Goal: Find specific page/section: Find specific page/section

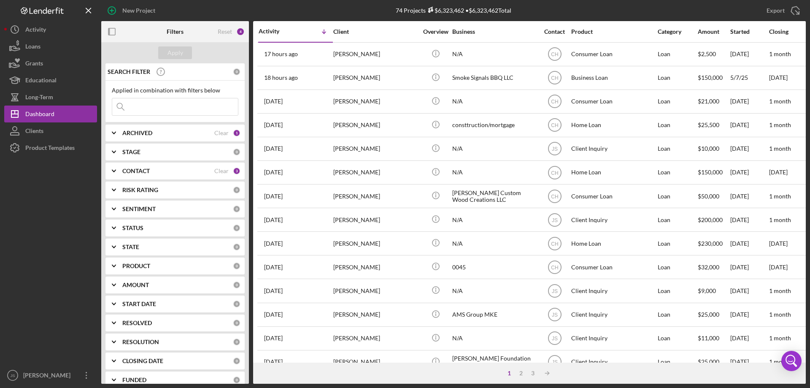
click at [143, 105] on input at bounding box center [175, 106] width 126 height 17
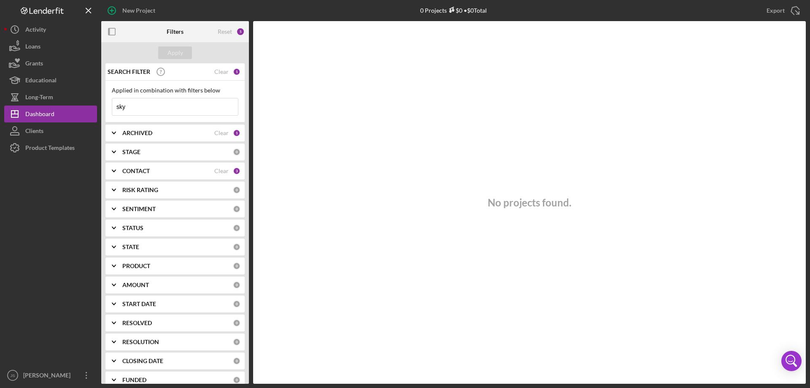
type input "sky"
click at [116, 133] on icon "Icon/Expander" at bounding box center [113, 132] width 21 height 21
click at [116, 182] on input "Archived" at bounding box center [116, 181] width 8 height 8
checkbox input "true"
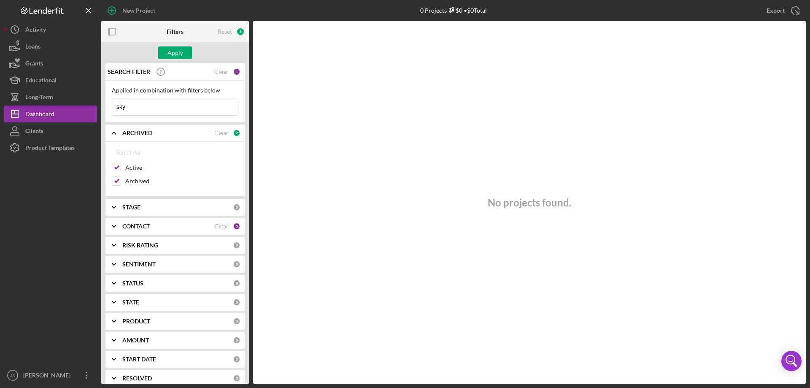
click at [137, 107] on input "sky" at bounding box center [175, 106] width 126 height 17
click at [175, 51] on div "Apply" at bounding box center [176, 52] width 16 height 13
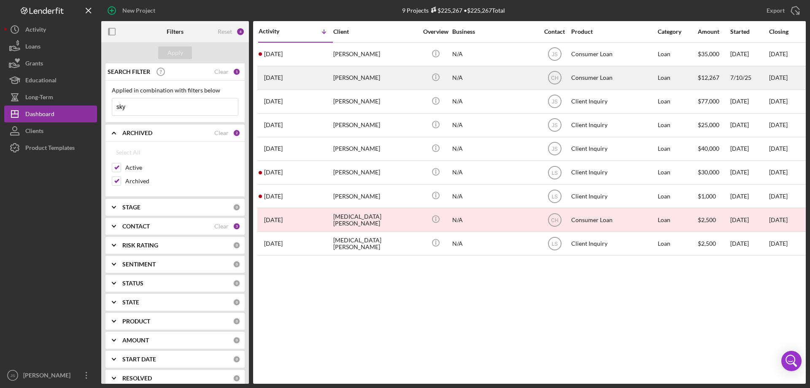
click at [498, 80] on div "N/A" at bounding box center [494, 78] width 84 height 22
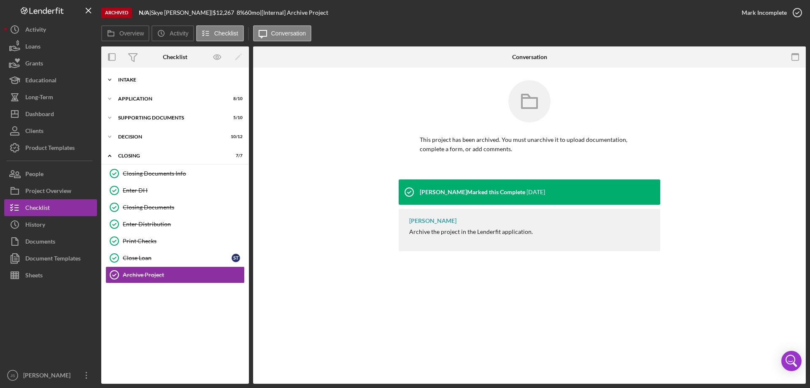
click at [110, 80] on polyline at bounding box center [109, 80] width 3 height 2
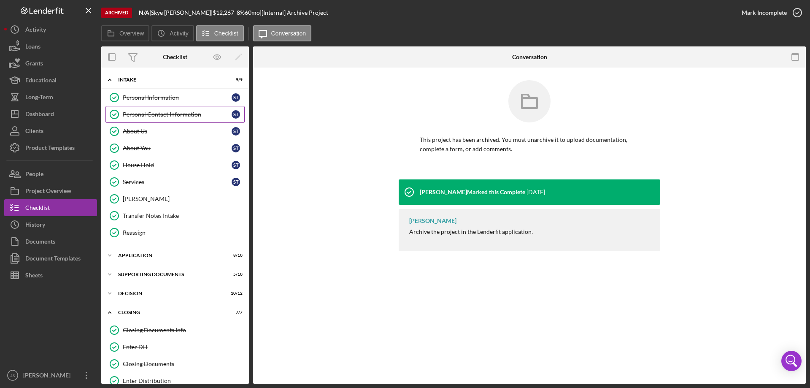
click at [147, 114] on div "Personal Contact Information" at bounding box center [177, 114] width 109 height 7
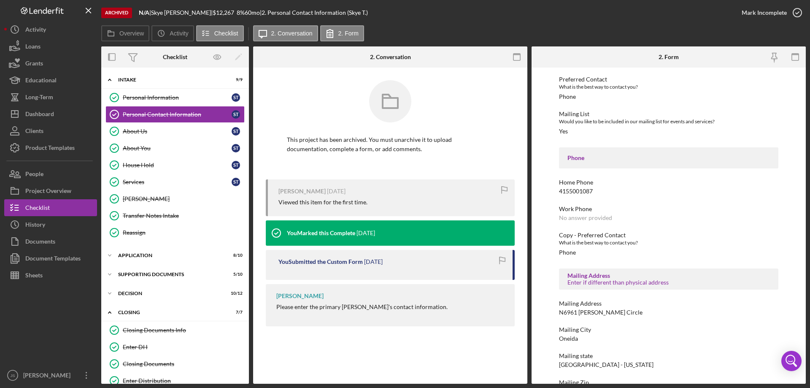
scroll to position [84, 0]
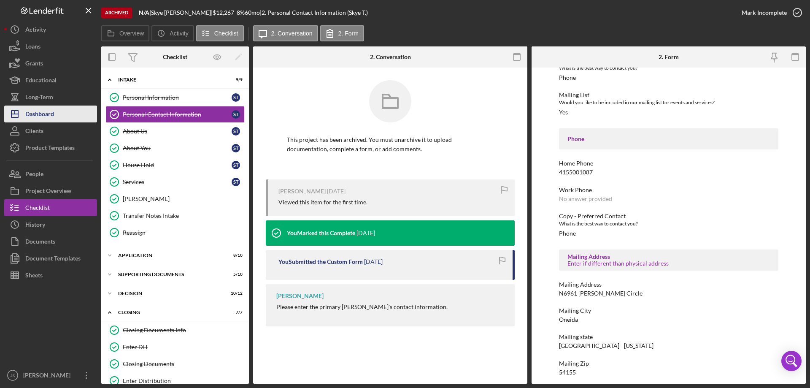
click at [57, 115] on button "Icon/Dashboard Dashboard" at bounding box center [50, 113] width 93 height 17
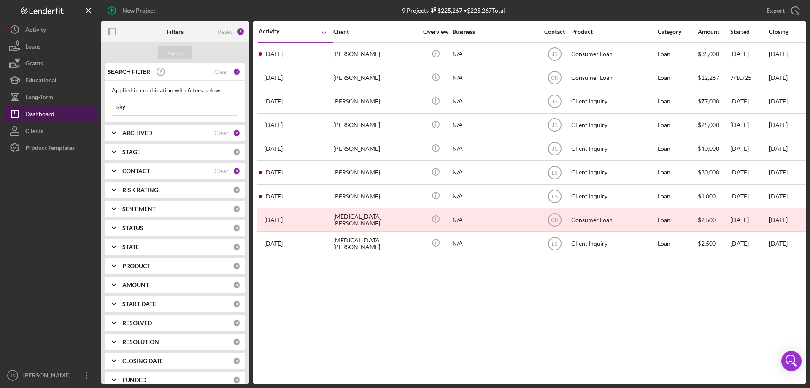
drag, startPoint x: 106, startPoint y: 109, endPoint x: 87, endPoint y: 107, distance: 18.7
click at [87, 107] on div "New Project 9 Projects $225,267 • $225,267 Total sky Export Icon/Export Filters…" at bounding box center [405, 192] width 802 height 384
type input "[PERSON_NAME]"
click at [174, 54] on div "Apply" at bounding box center [176, 52] width 16 height 13
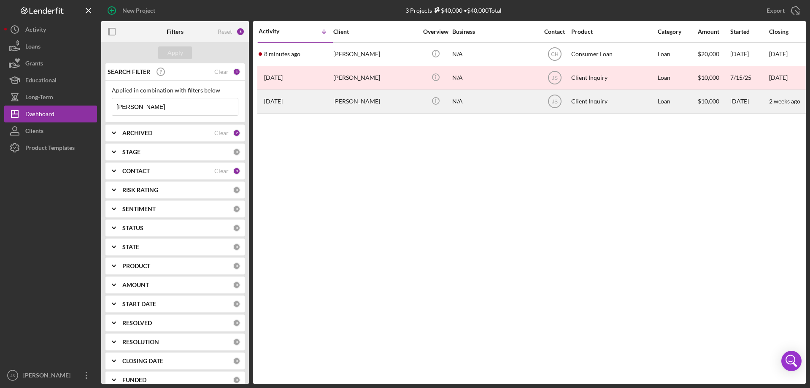
click at [506, 103] on div "N/A" at bounding box center [494, 101] width 84 height 22
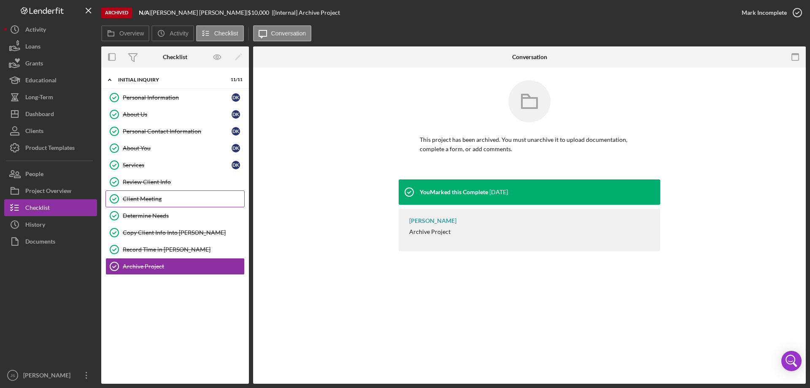
click at [151, 196] on div "Client Meeting" at bounding box center [184, 198] width 122 height 7
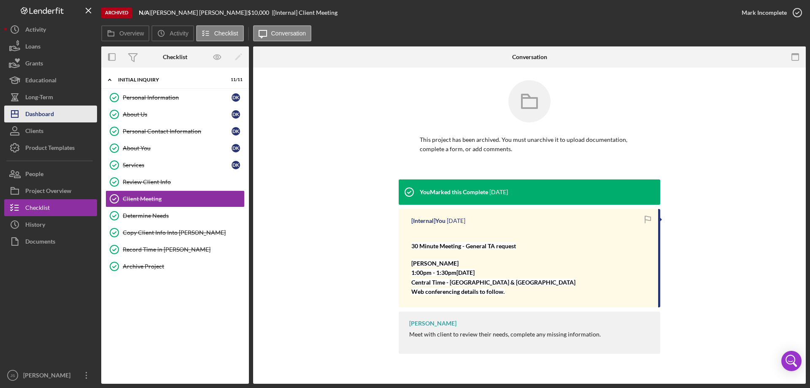
click at [41, 112] on div "Dashboard" at bounding box center [39, 114] width 29 height 19
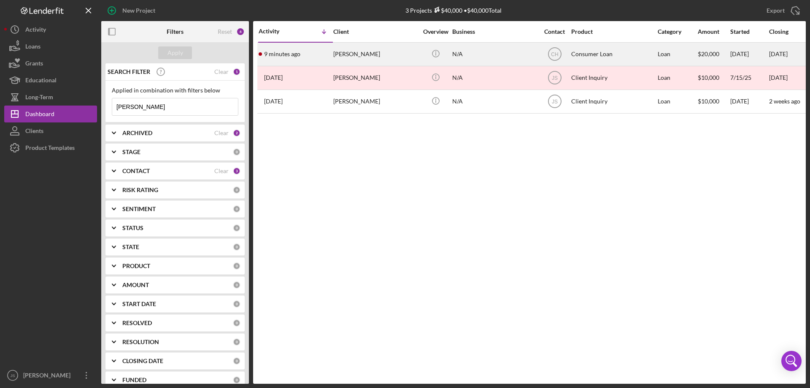
click at [407, 54] on div "[PERSON_NAME]" at bounding box center [375, 54] width 84 height 22
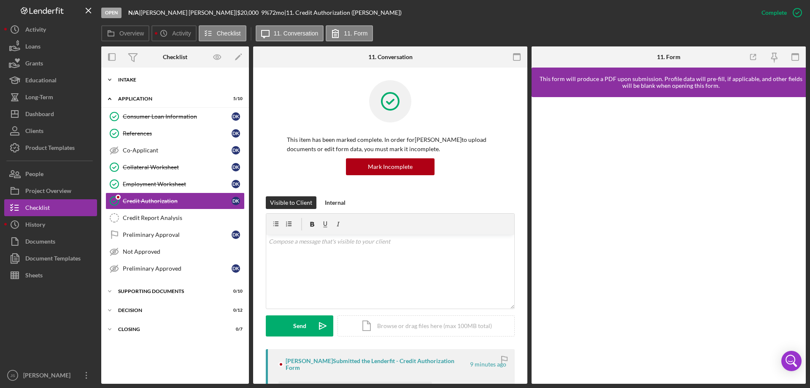
click at [110, 78] on icon "Icon/Expander" at bounding box center [109, 79] width 17 height 17
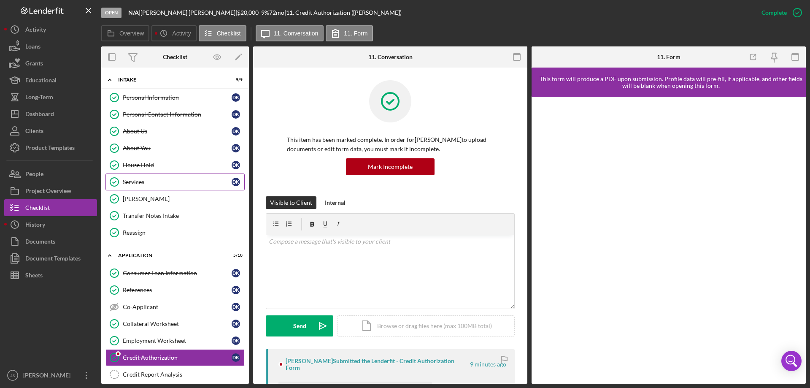
click at [163, 179] on div "Services" at bounding box center [177, 182] width 109 height 7
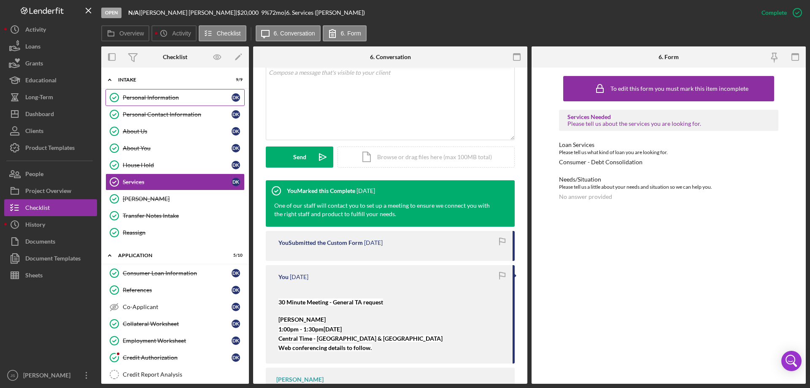
click at [193, 95] on div "Personal Information" at bounding box center [177, 97] width 109 height 7
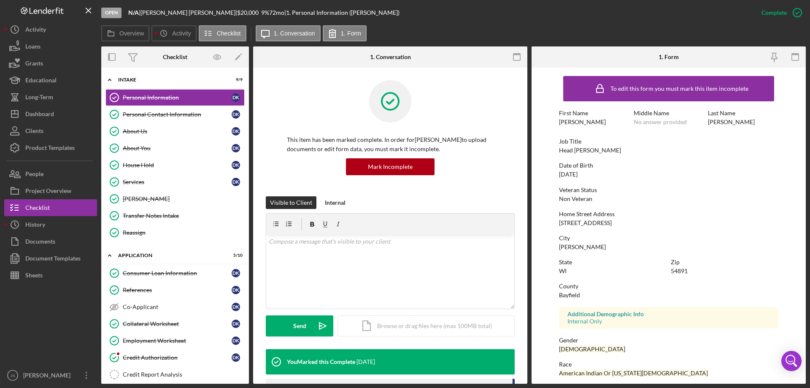
scroll to position [78, 0]
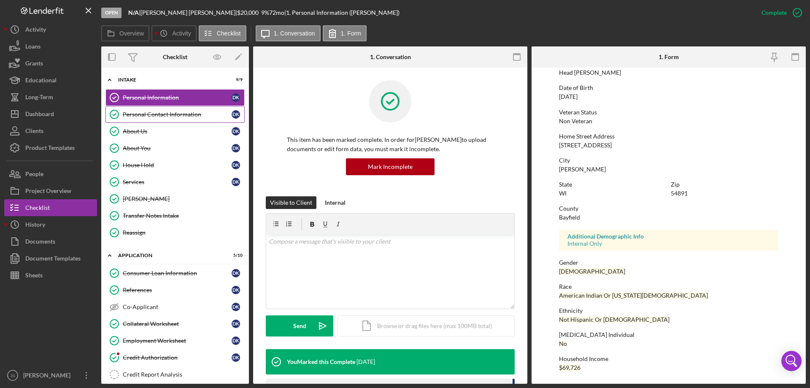
click at [188, 116] on div "Personal Contact Information" at bounding box center [177, 114] width 109 height 7
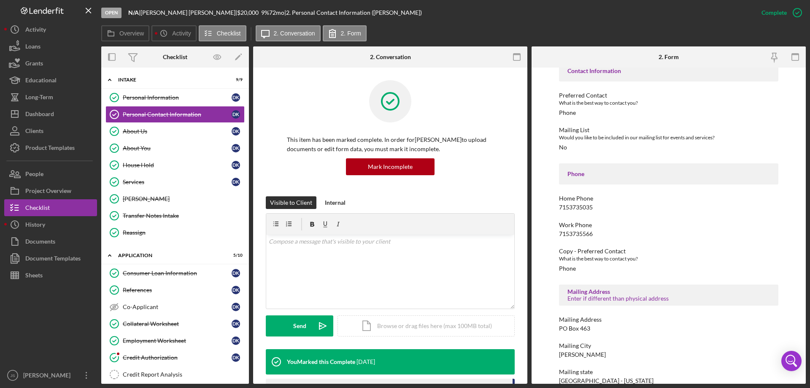
scroll to position [89, 0]
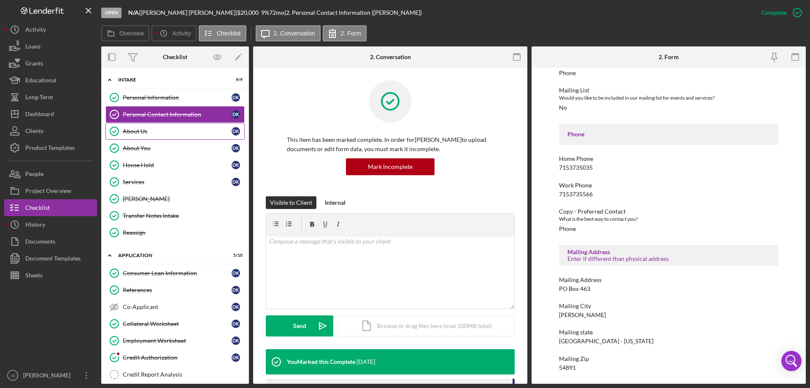
click at [162, 130] on div "About Us" at bounding box center [177, 131] width 109 height 7
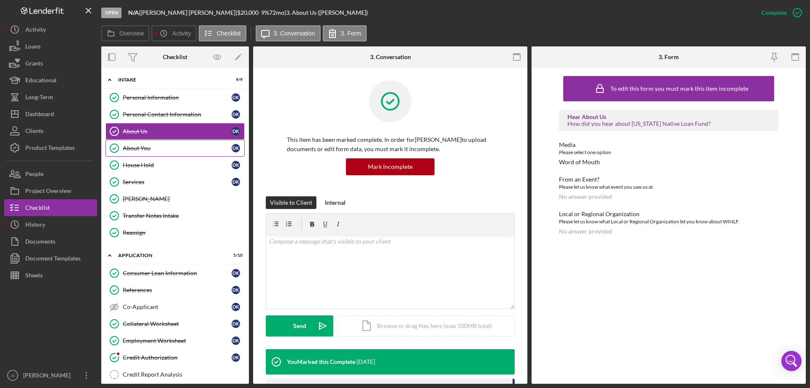
click at [165, 146] on div "About You" at bounding box center [177, 148] width 109 height 7
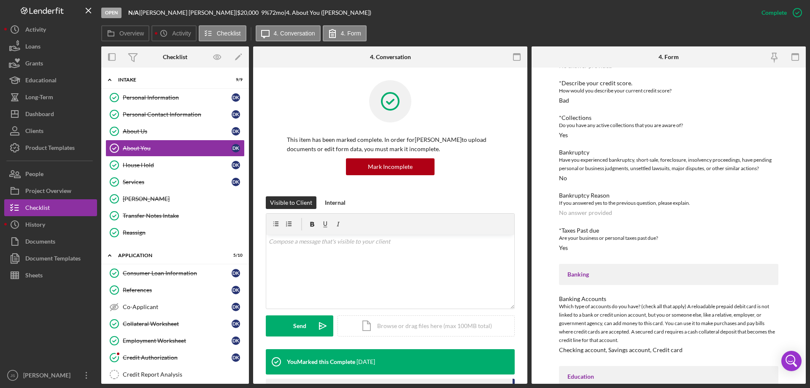
scroll to position [766, 0]
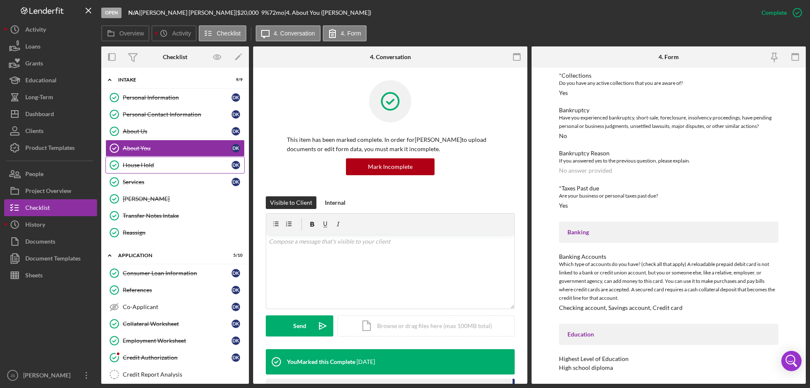
click at [174, 165] on div "House Hold" at bounding box center [177, 165] width 109 height 7
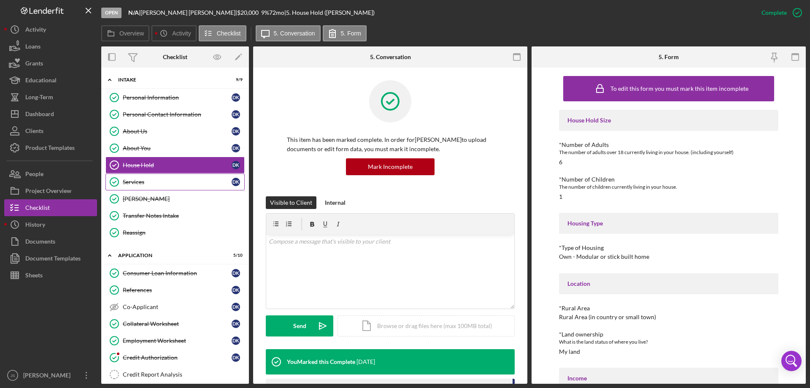
click at [163, 180] on div "Services" at bounding box center [177, 182] width 109 height 7
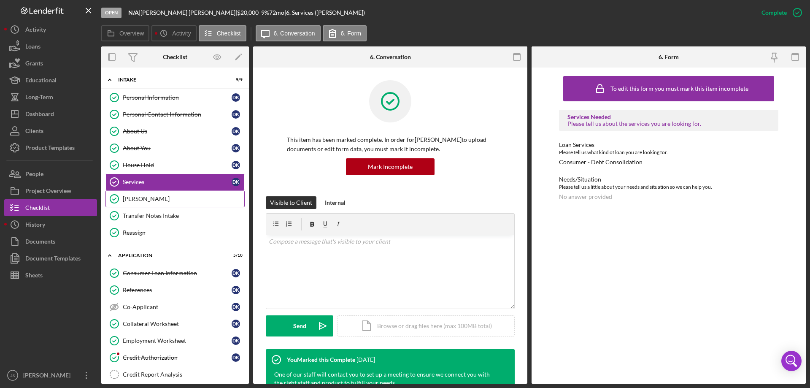
click at [162, 196] on div "[PERSON_NAME]" at bounding box center [184, 198] width 122 height 7
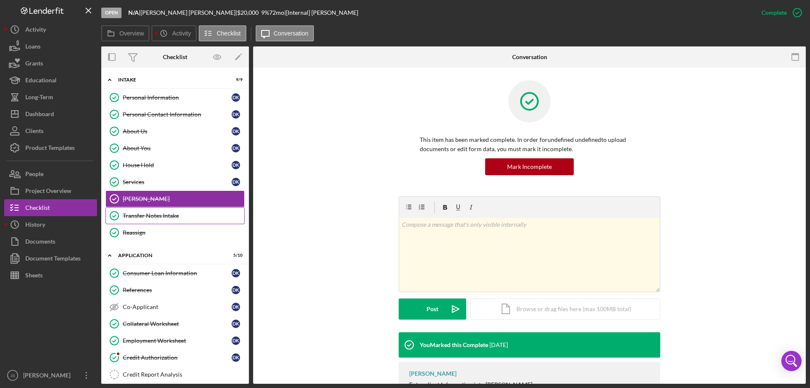
click at [187, 211] on link "Transfer Notes Intake Transfer Notes Intake" at bounding box center [174, 215] width 139 height 17
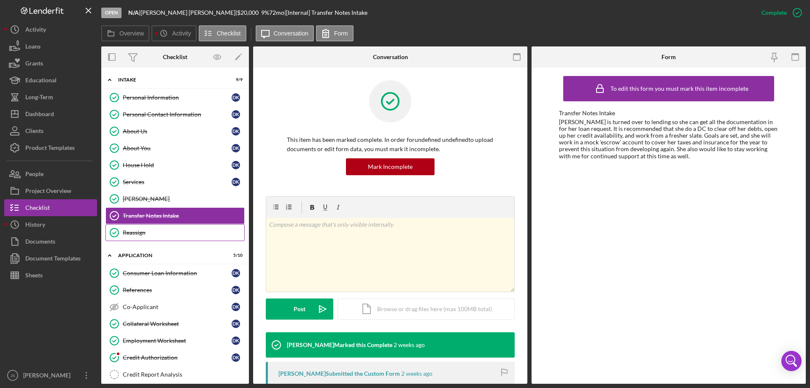
click at [161, 231] on div "Reassign" at bounding box center [184, 232] width 122 height 7
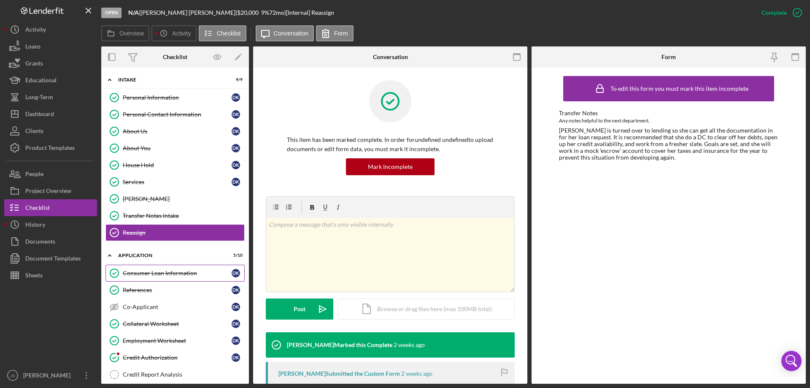
click at [201, 272] on div "Consumer Loan Information" at bounding box center [177, 273] width 109 height 7
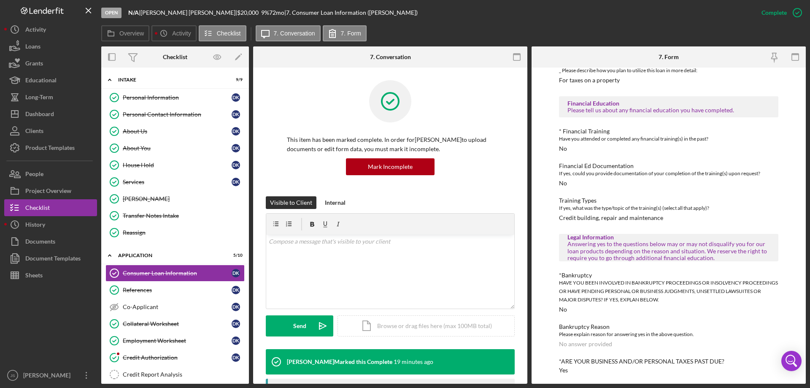
scroll to position [189, 0]
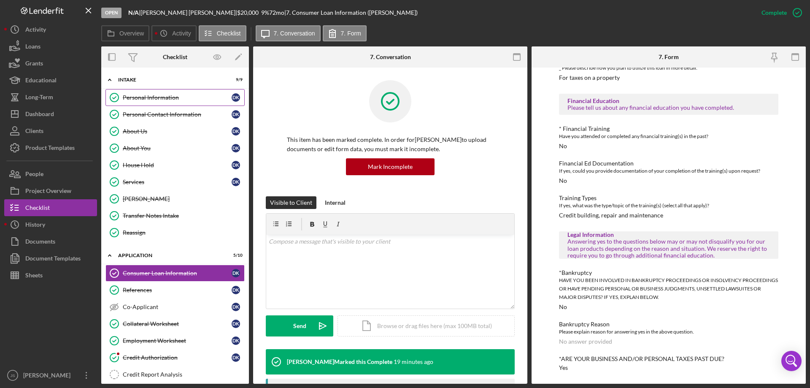
click at [190, 94] on div "Personal Information" at bounding box center [177, 97] width 109 height 7
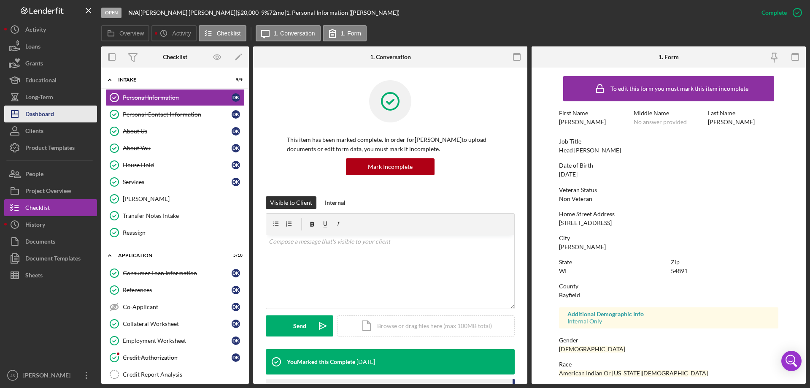
click at [58, 109] on button "Icon/Dashboard Dashboard" at bounding box center [50, 113] width 93 height 17
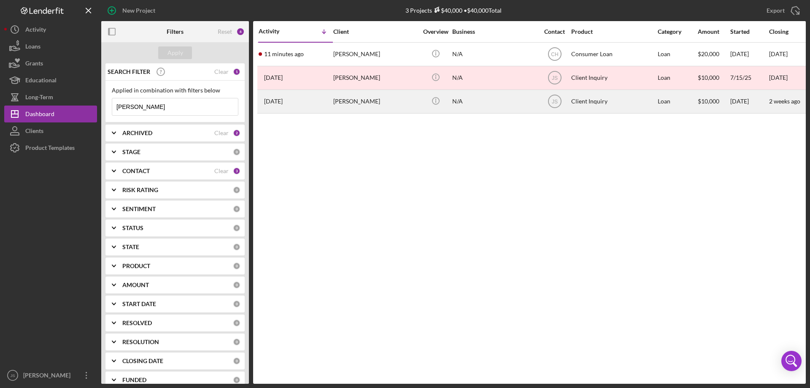
click at [512, 104] on div "N/A" at bounding box center [494, 101] width 84 height 22
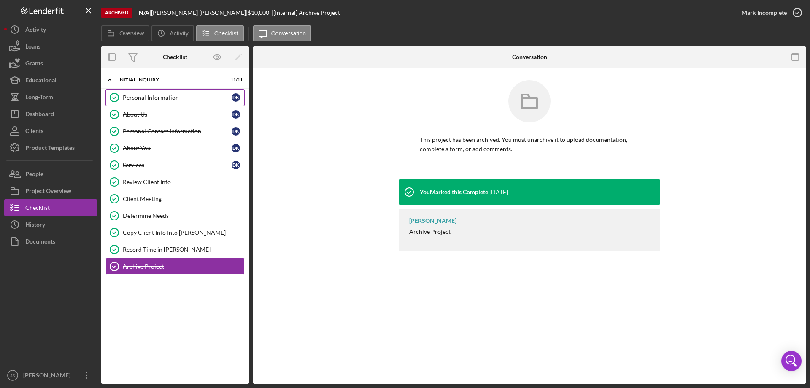
click at [157, 97] on div "Personal Information" at bounding box center [177, 97] width 109 height 7
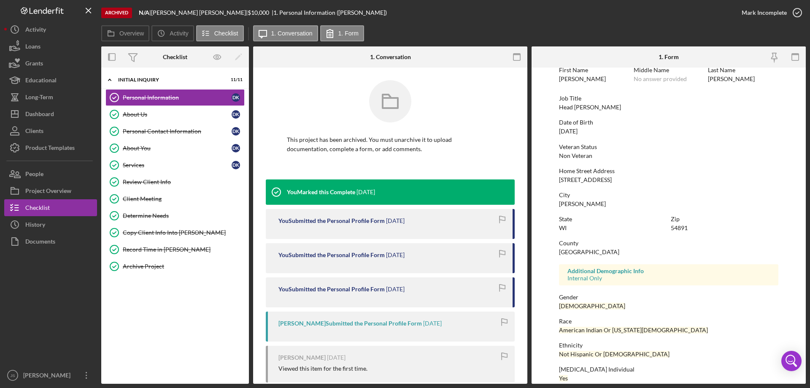
scroll to position [78, 0]
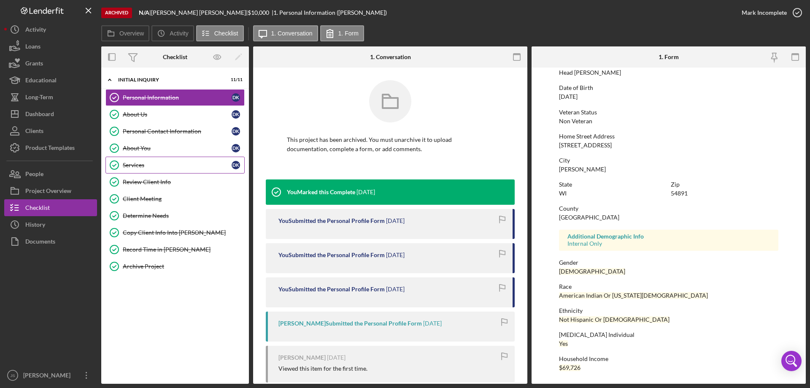
click at [168, 162] on div "Services" at bounding box center [177, 165] width 109 height 7
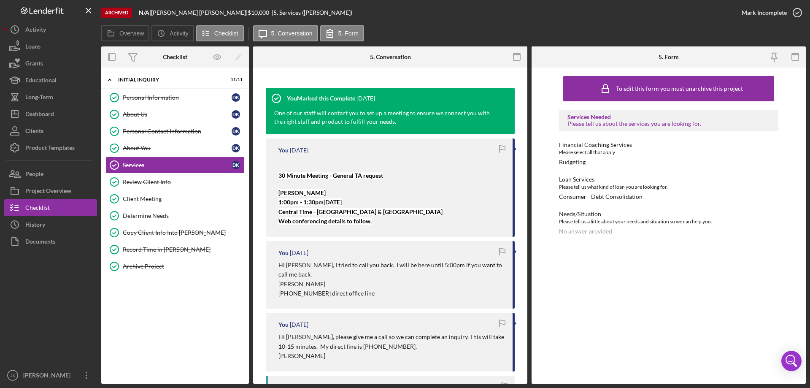
scroll to position [127, 0]
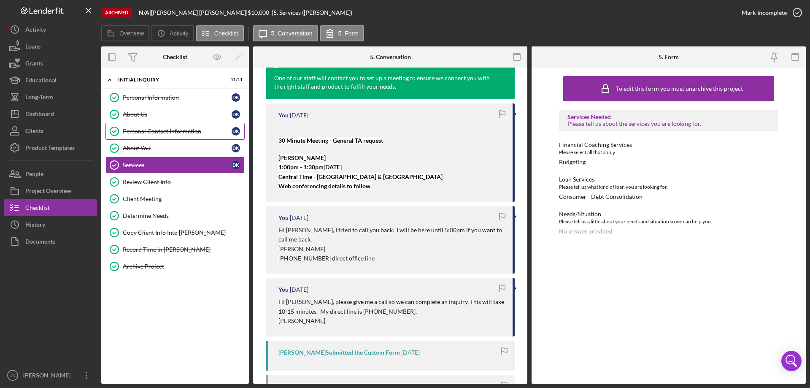
click at [172, 134] on div "Personal Contact Information" at bounding box center [177, 131] width 109 height 7
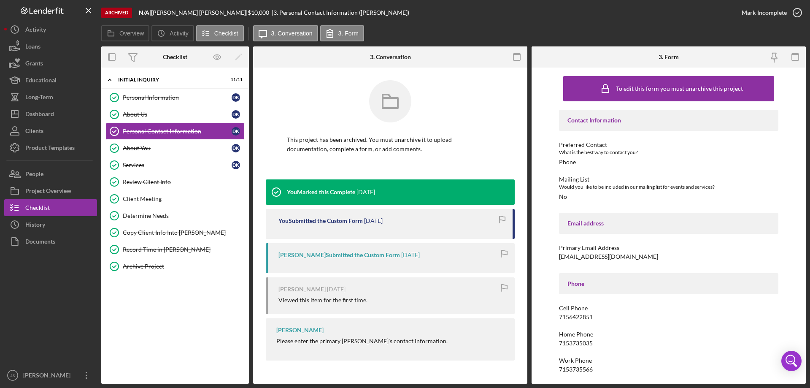
scroll to position [141, 0]
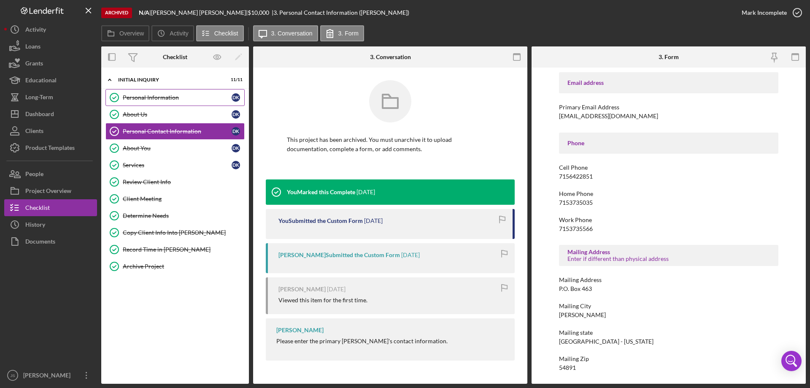
click at [184, 99] on div "Personal Information" at bounding box center [177, 97] width 109 height 7
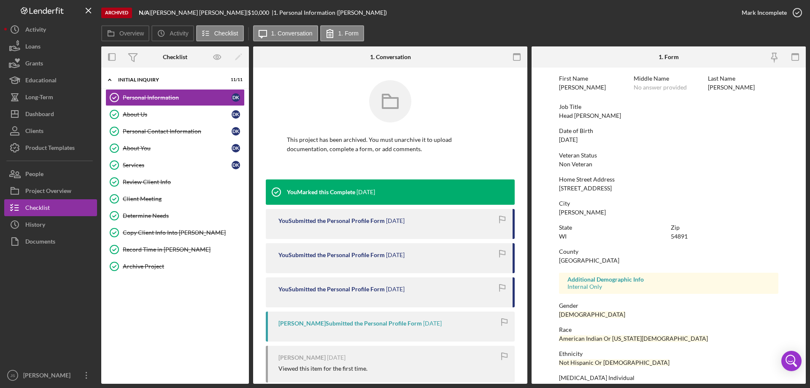
scroll to position [78, 0]
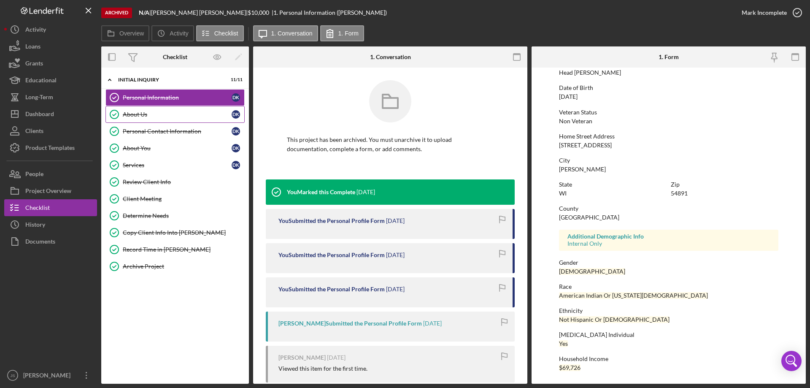
click at [173, 113] on div "About Us" at bounding box center [177, 114] width 109 height 7
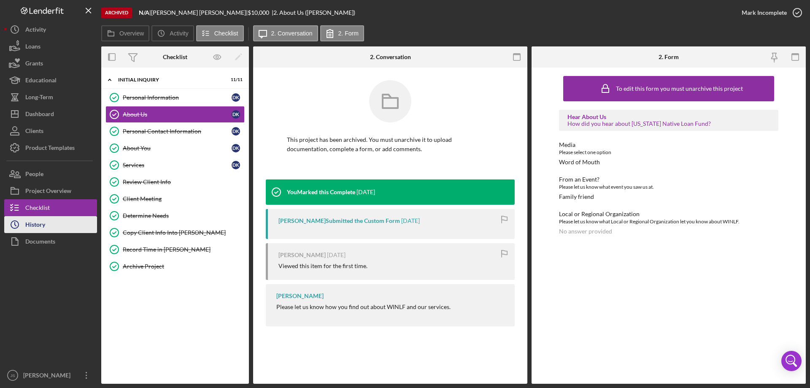
click at [32, 224] on div "History" at bounding box center [35, 225] width 20 height 19
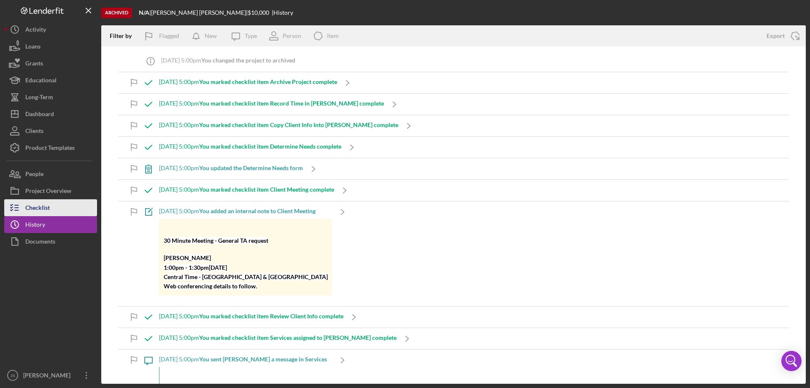
click at [60, 209] on button "Checklist" at bounding box center [50, 207] width 93 height 17
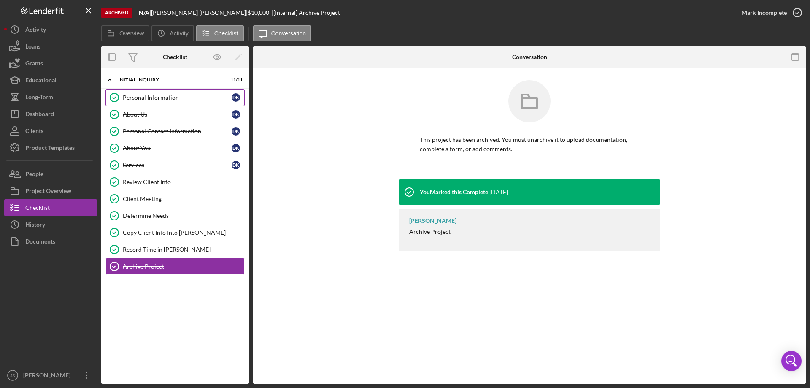
click at [190, 101] on div "Personal Information" at bounding box center [177, 97] width 109 height 7
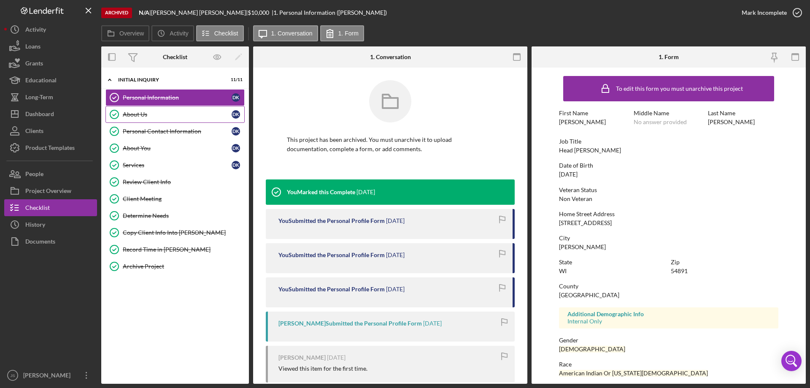
drag, startPoint x: 152, startPoint y: 112, endPoint x: 163, endPoint y: 112, distance: 10.6
click at [154, 113] on div "About Us" at bounding box center [177, 114] width 109 height 7
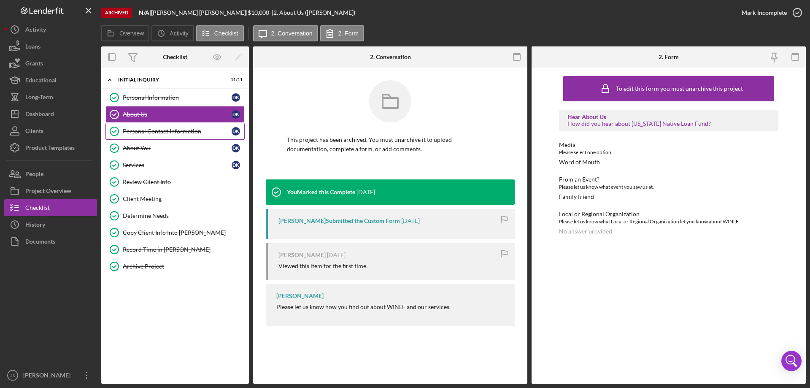
click at [187, 128] on link "Personal Contact Information Personal Contact Information D K" at bounding box center [174, 131] width 139 height 17
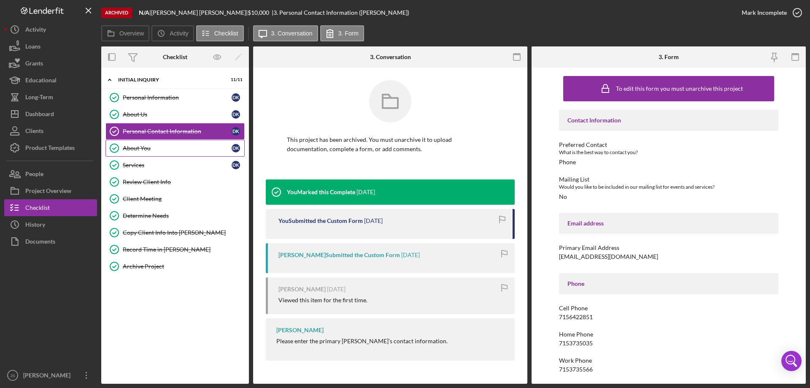
click at [186, 152] on link "About You About You D K" at bounding box center [174, 148] width 139 height 17
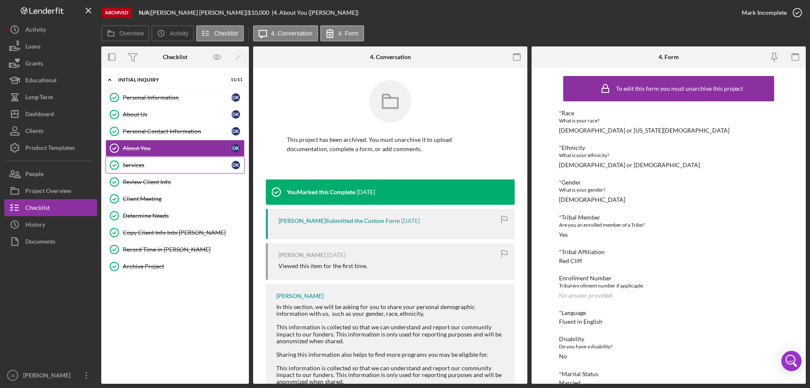
click at [185, 162] on div "Services" at bounding box center [177, 165] width 109 height 7
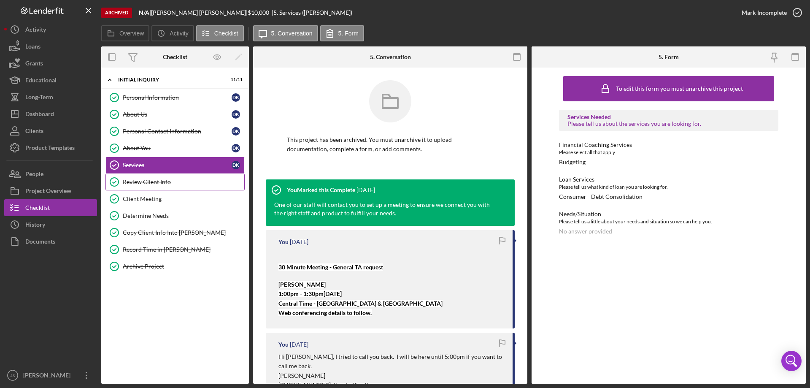
click at [186, 181] on div "Review Client Info" at bounding box center [184, 182] width 122 height 7
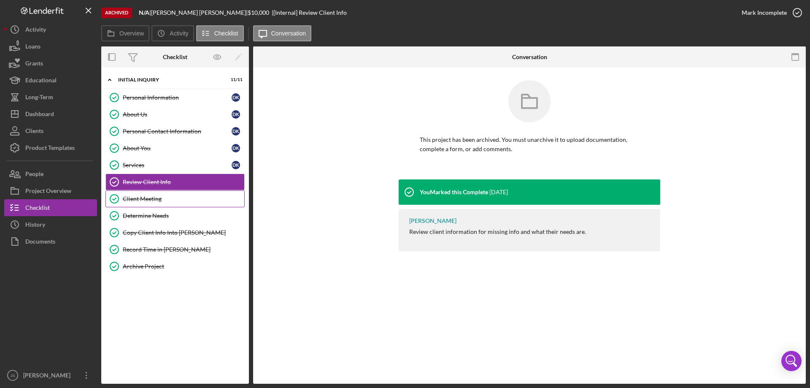
click at [179, 198] on div "Client Meeting" at bounding box center [184, 198] width 122 height 7
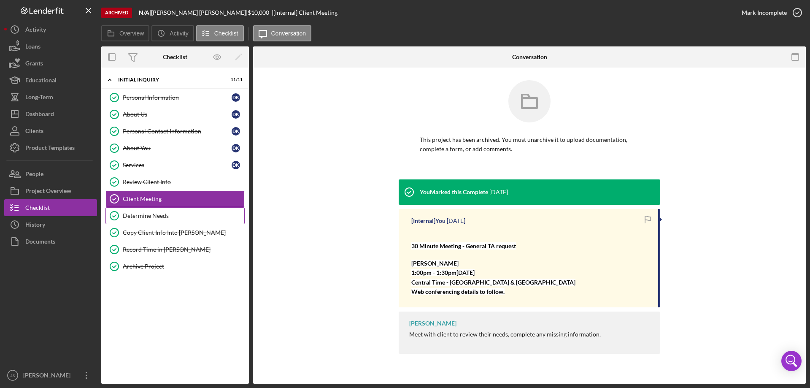
click at [181, 213] on div "Determine Needs" at bounding box center [184, 215] width 122 height 7
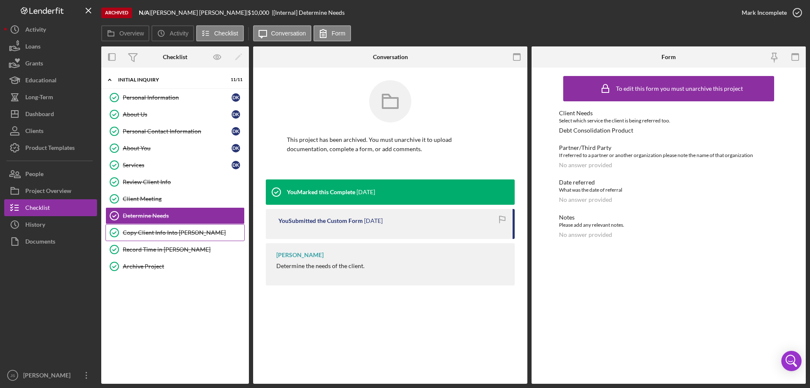
click at [195, 231] on div "Copy Client Info Into [PERSON_NAME]" at bounding box center [184, 232] width 122 height 7
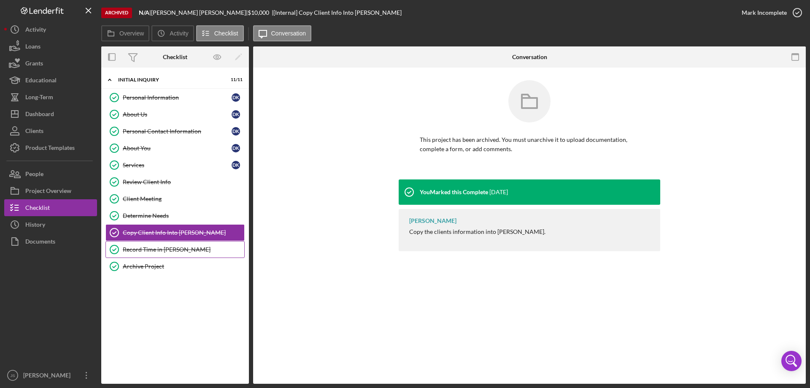
click at [196, 244] on link "Record Time in [PERSON_NAME] Record Time in [PERSON_NAME]" at bounding box center [174, 249] width 139 height 17
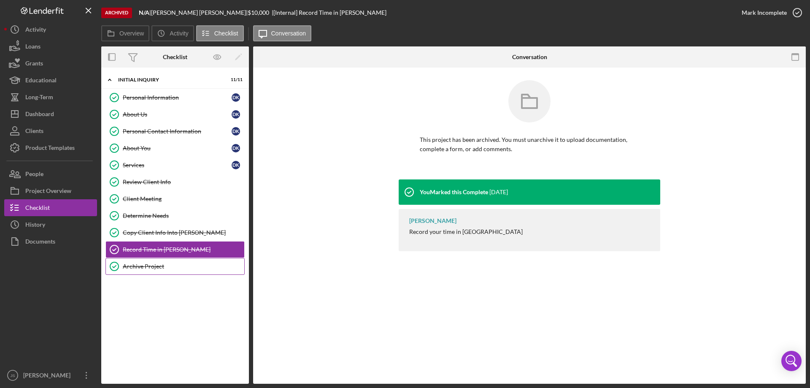
click at [181, 262] on link "Archive Project Archive Project" at bounding box center [174, 266] width 139 height 17
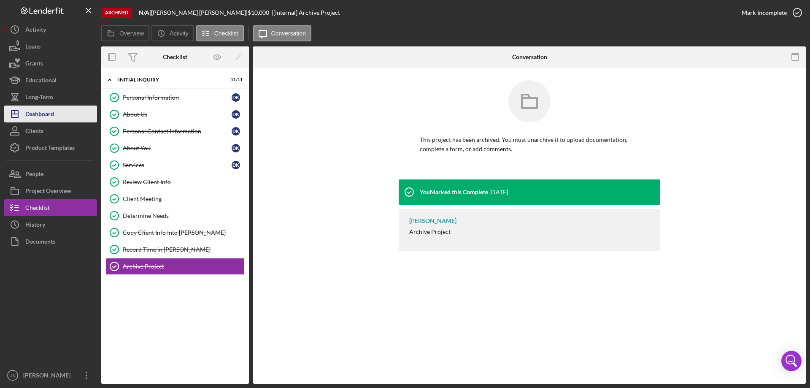
drag, startPoint x: 45, startPoint y: 116, endPoint x: 77, endPoint y: 116, distance: 32.5
click at [45, 116] on div "Dashboard" at bounding box center [39, 114] width 29 height 19
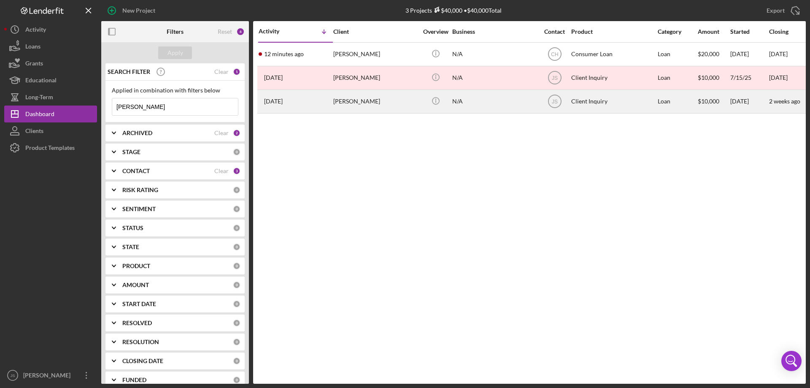
click at [507, 101] on div "N/A" at bounding box center [494, 101] width 84 height 22
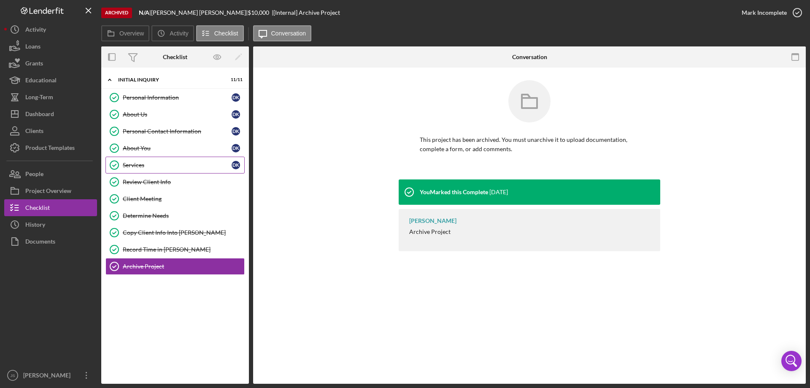
click at [159, 164] on div "Services" at bounding box center [177, 165] width 109 height 7
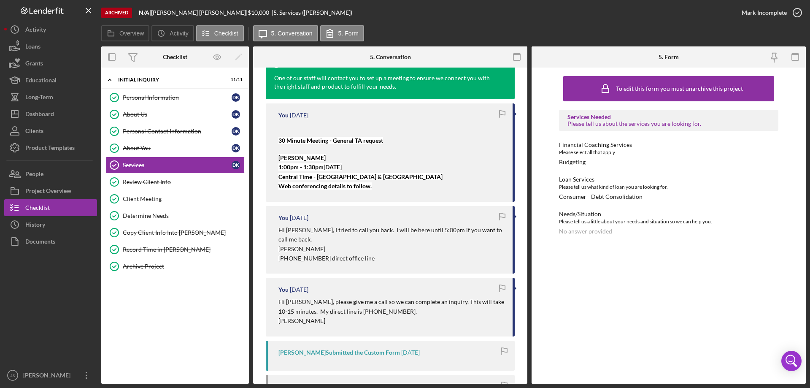
scroll to position [210, 0]
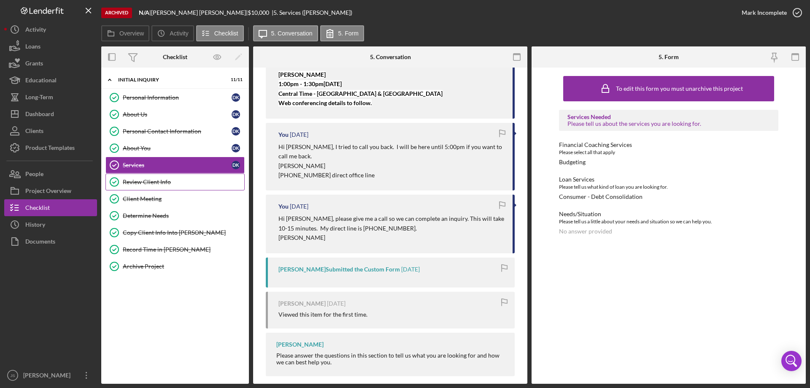
click at [184, 179] on div "Review Client Info" at bounding box center [184, 182] width 122 height 7
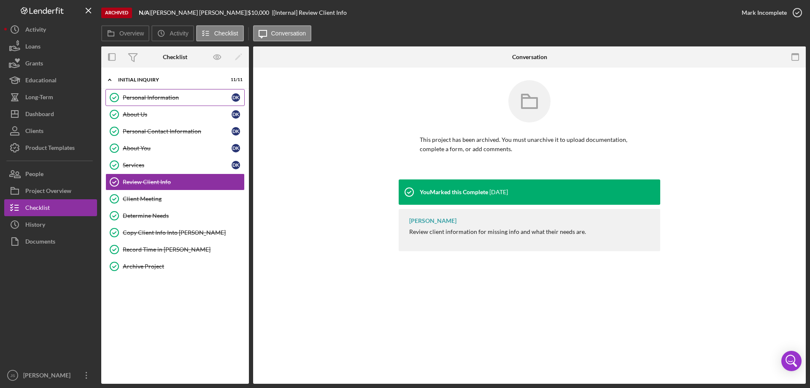
click at [192, 94] on link "Personal Information Personal Information D K" at bounding box center [174, 97] width 139 height 17
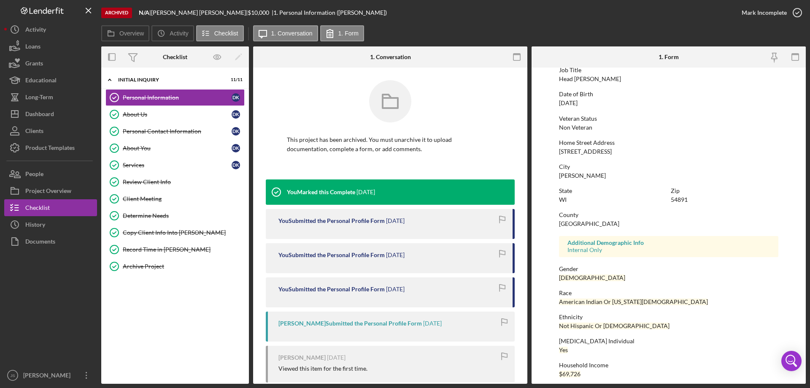
scroll to position [78, 0]
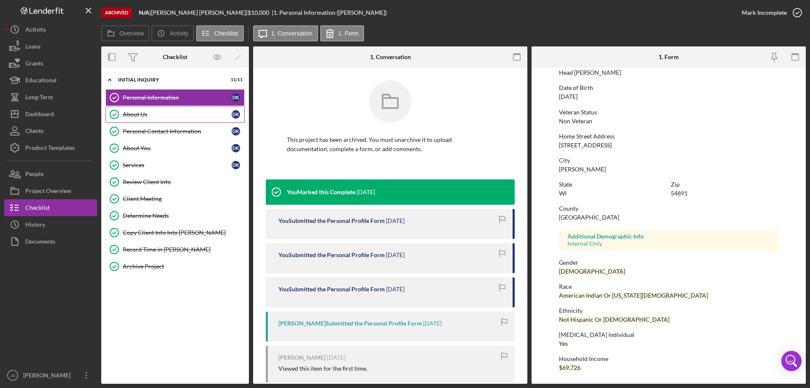
click at [176, 113] on div "About Us" at bounding box center [177, 114] width 109 height 7
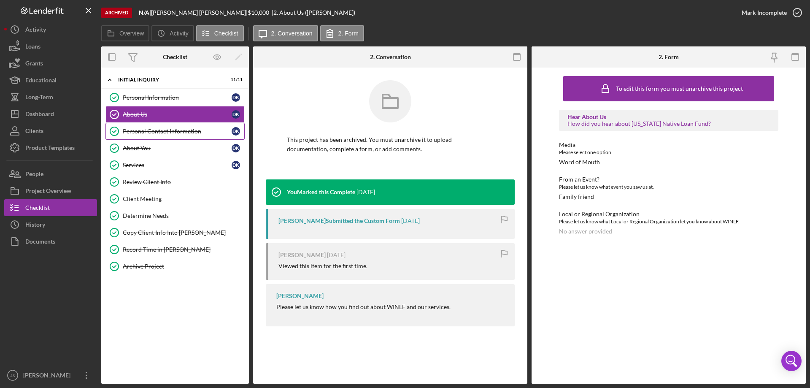
click at [197, 134] on div "Personal Contact Information" at bounding box center [177, 131] width 109 height 7
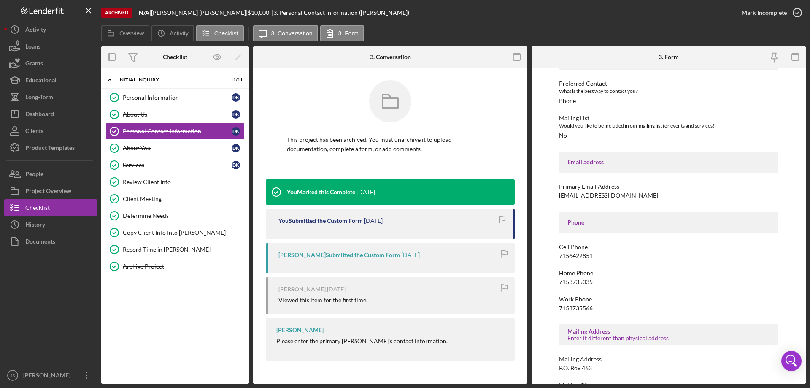
scroll to position [141, 0]
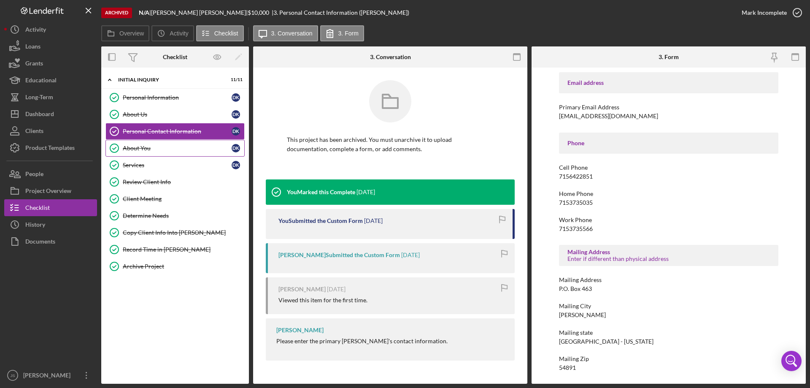
click at [159, 147] on div "About You" at bounding box center [177, 148] width 109 height 7
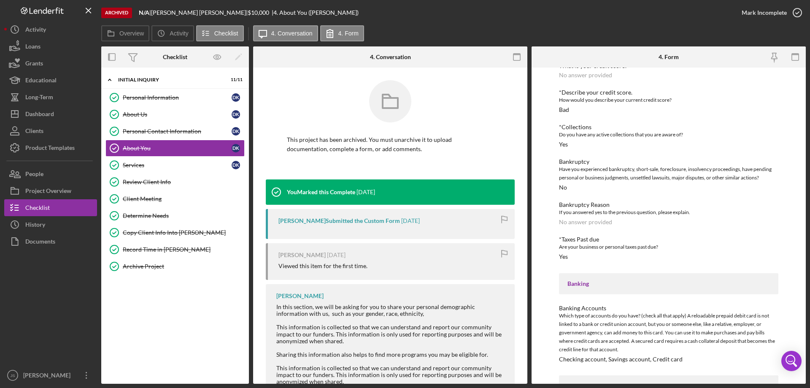
scroll to position [654, 0]
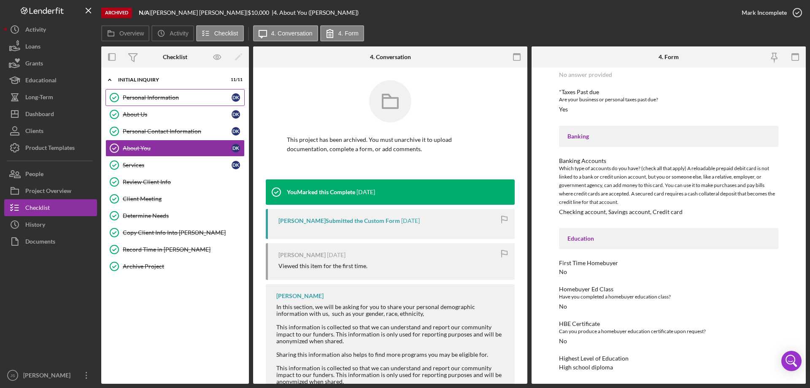
click at [176, 98] on div "Personal Information" at bounding box center [177, 97] width 109 height 7
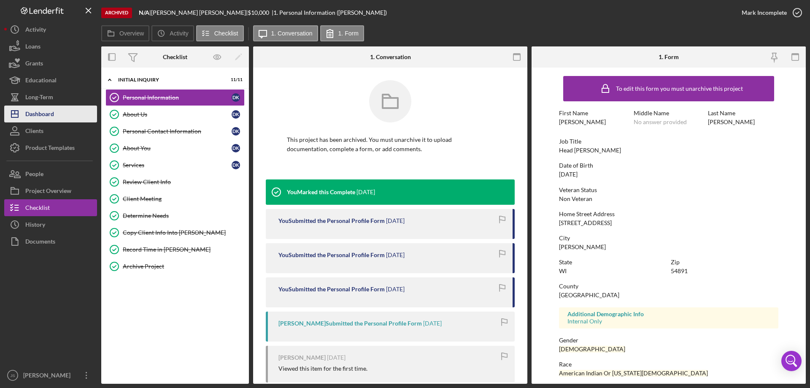
click at [56, 117] on button "Icon/Dashboard Dashboard" at bounding box center [50, 113] width 93 height 17
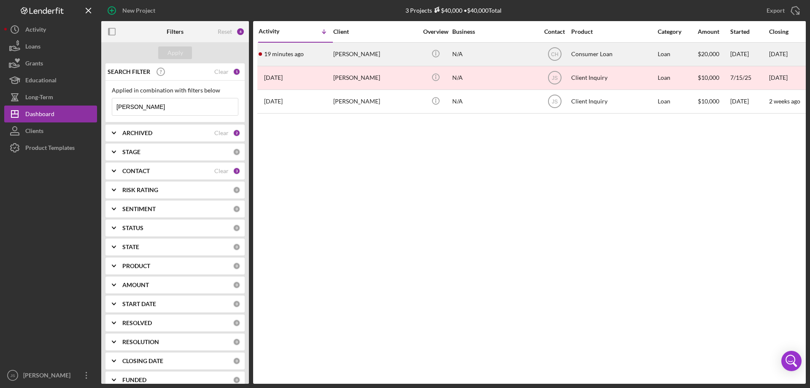
click at [485, 52] on div "N/A" at bounding box center [494, 54] width 84 height 22
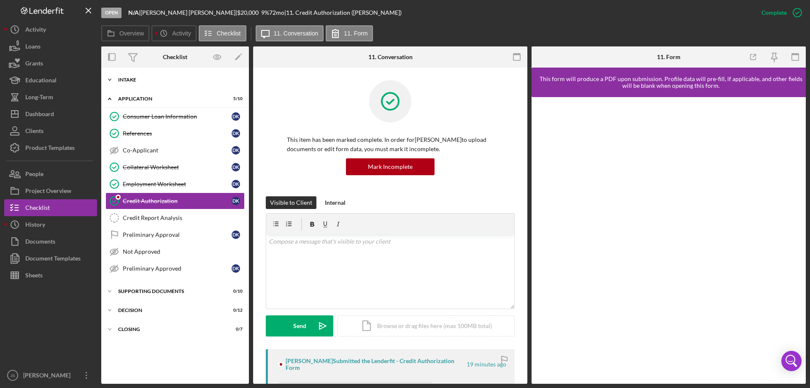
click at [111, 80] on polyline at bounding box center [109, 80] width 3 height 2
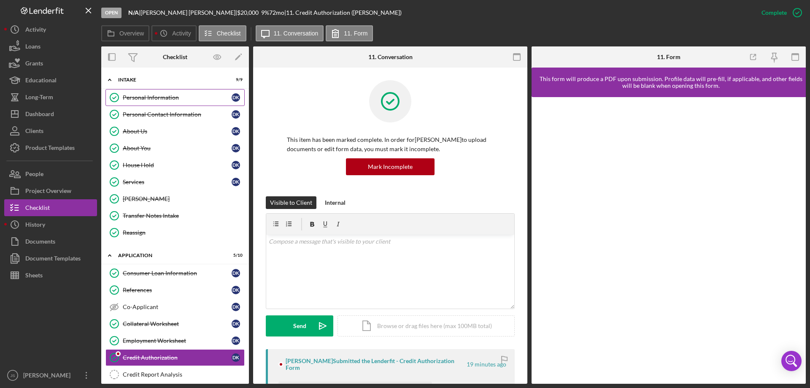
click at [149, 97] on div "Personal Information" at bounding box center [177, 97] width 109 height 7
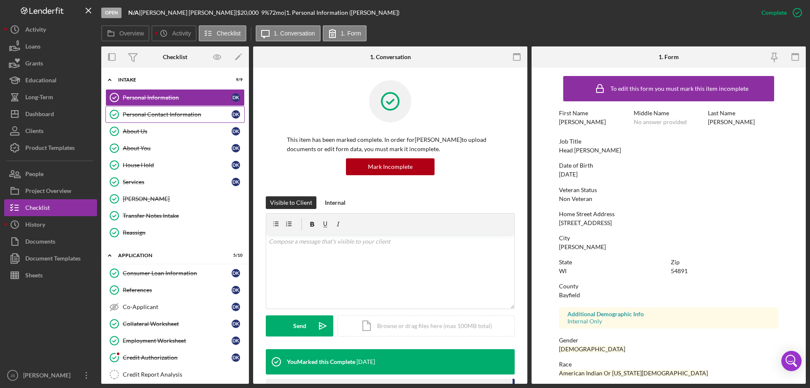
click at [138, 114] on div "Personal Contact Information" at bounding box center [177, 114] width 109 height 7
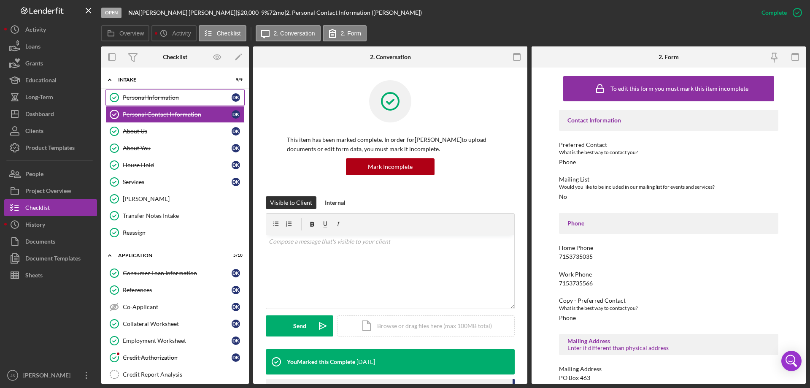
click at [166, 96] on div "Personal Information" at bounding box center [177, 97] width 109 height 7
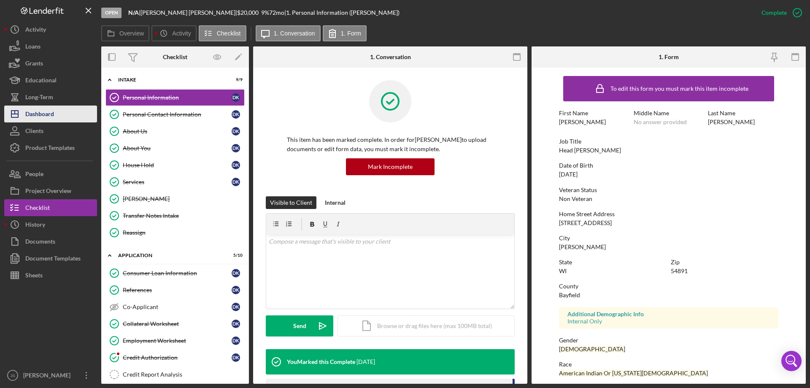
click at [42, 112] on div "Dashboard" at bounding box center [39, 114] width 29 height 19
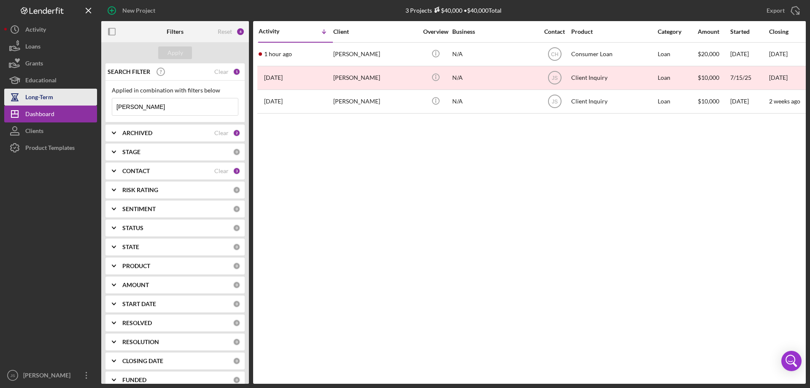
drag, startPoint x: 133, startPoint y: 104, endPoint x: 75, endPoint y: 101, distance: 58.7
click at [75, 101] on div "New Project 3 Projects $40,000 • $40,000 Total [PERSON_NAME] Export Icon/Export…" at bounding box center [405, 192] width 802 height 384
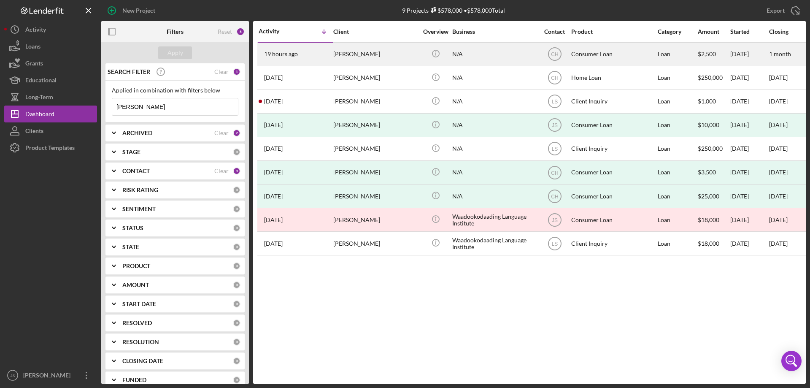
type input "[PERSON_NAME]"
click at [496, 57] on div "N/A" at bounding box center [494, 54] width 84 height 22
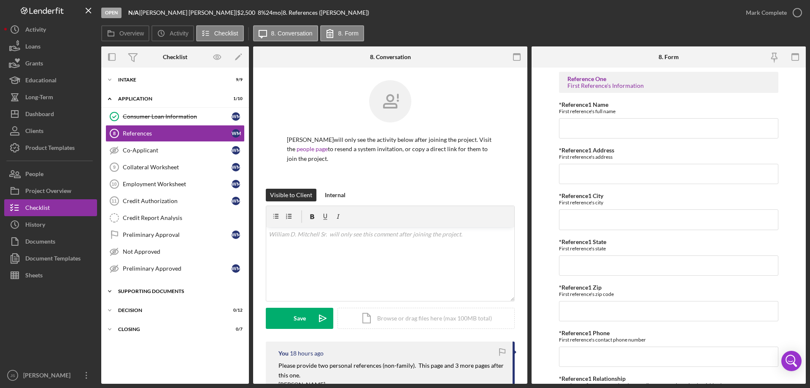
click at [110, 290] on icon "Icon/Expander" at bounding box center [109, 291] width 17 height 17
click at [109, 77] on icon "Icon/Expander" at bounding box center [109, 79] width 17 height 17
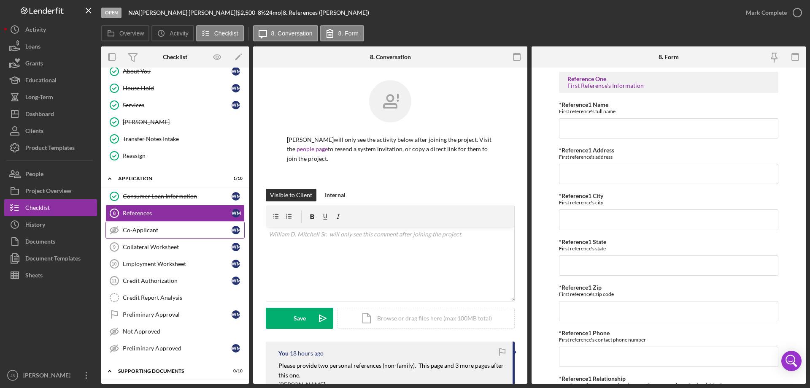
scroll to position [84, 0]
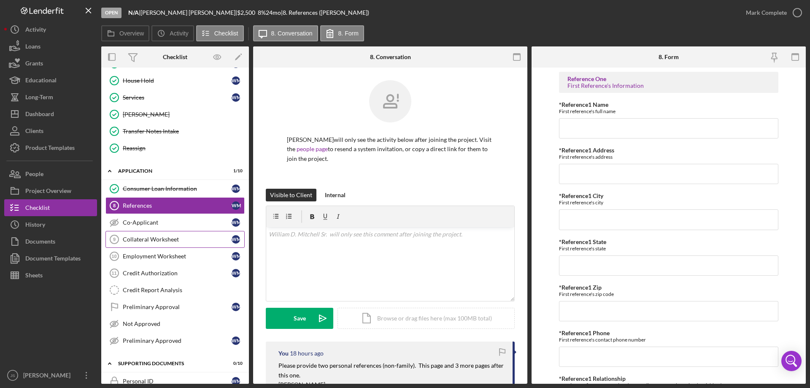
click at [160, 239] on div "Collateral Worksheet" at bounding box center [177, 239] width 109 height 7
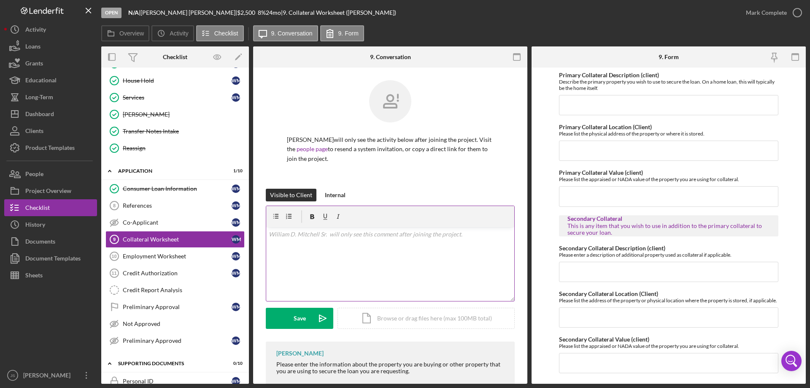
drag, startPoint x: 293, startPoint y: 241, endPoint x: 297, endPoint y: 242, distance: 4.5
click at [293, 241] on div "v Color teal Color pink Remove color Add row above Add row below Add column bef…" at bounding box center [390, 264] width 248 height 74
click at [287, 316] on button "Save Icon/icon-invite-send" at bounding box center [300, 318] width 68 height 21
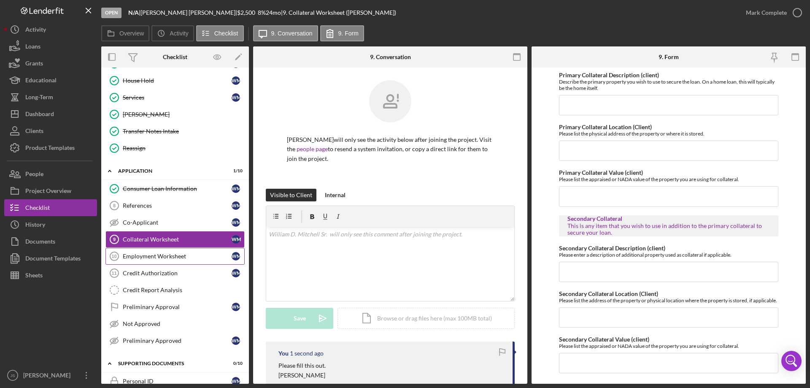
click at [166, 259] on div "Employment Worksheet" at bounding box center [177, 256] width 109 height 7
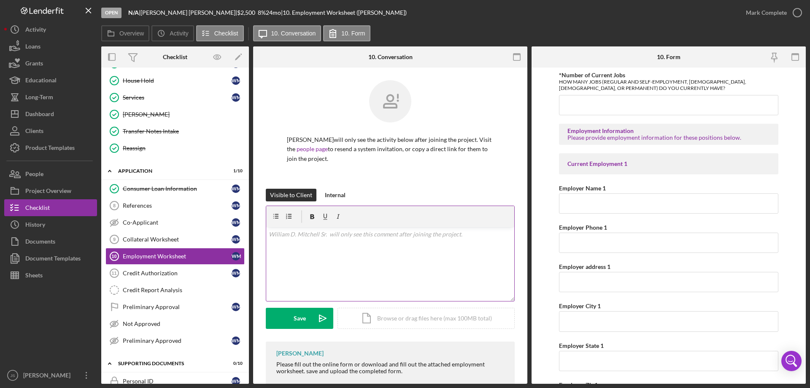
click at [302, 250] on div "v Color teal Color pink Remove color Add row above Add row below Add column bef…" at bounding box center [390, 264] width 248 height 74
click at [294, 320] on div "Save" at bounding box center [300, 318] width 12 height 21
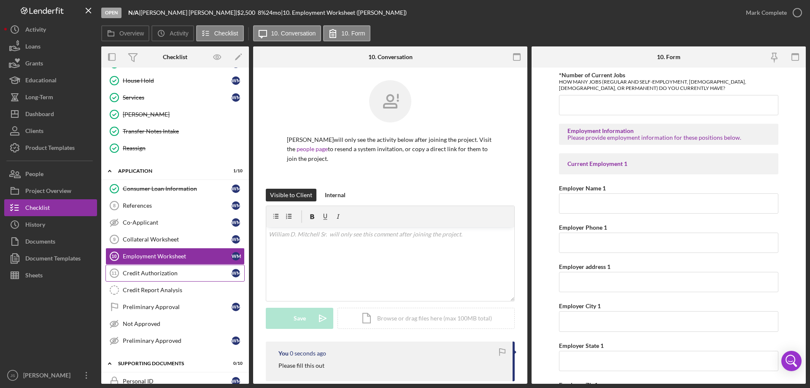
click at [160, 275] on div "Credit Authorization" at bounding box center [177, 273] width 109 height 7
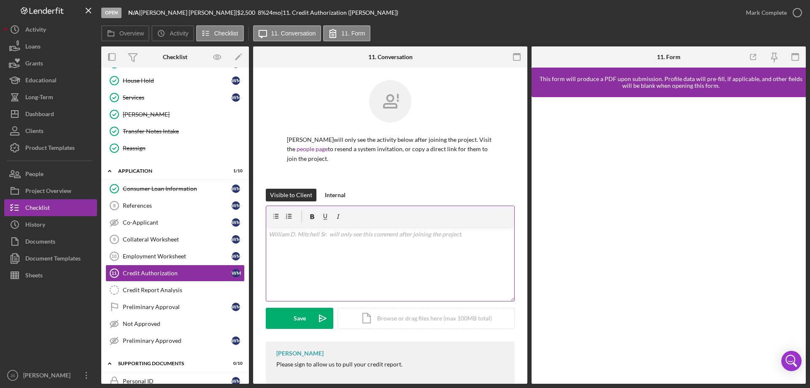
click at [303, 246] on div "v Color teal Color pink Remove color Add row above Add row below Add column bef…" at bounding box center [390, 264] width 248 height 74
click at [298, 318] on div "Save" at bounding box center [300, 318] width 12 height 21
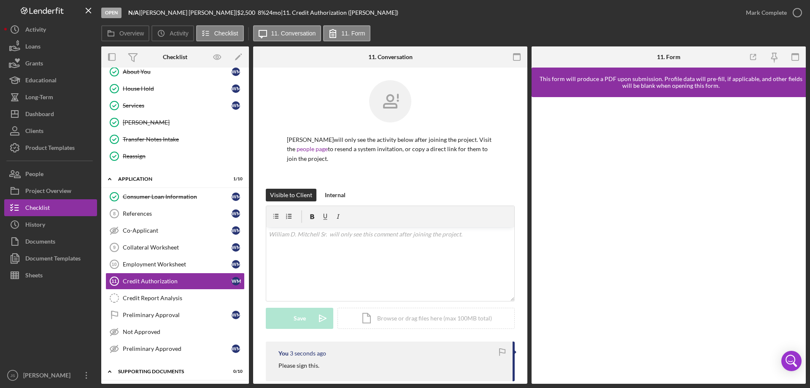
scroll to position [42, 0]
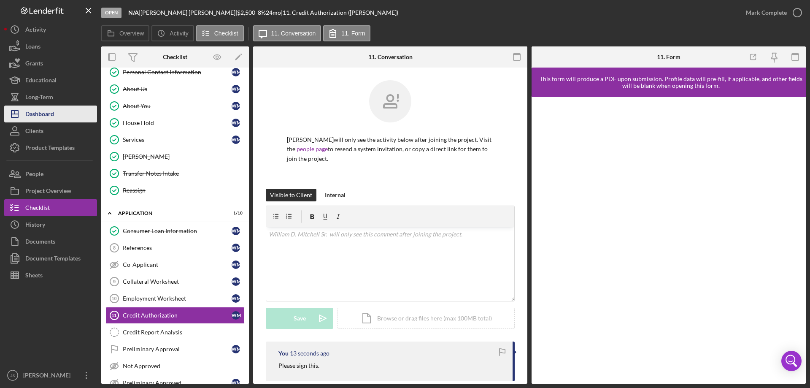
click at [49, 116] on div "Dashboard" at bounding box center [39, 114] width 29 height 19
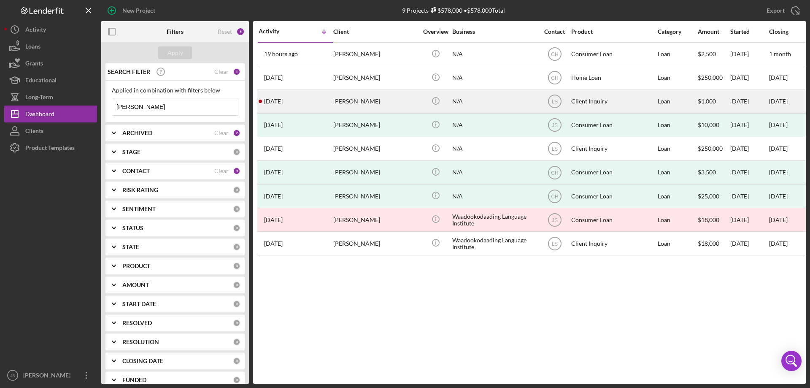
click at [399, 106] on div "[PERSON_NAME]" at bounding box center [375, 101] width 84 height 22
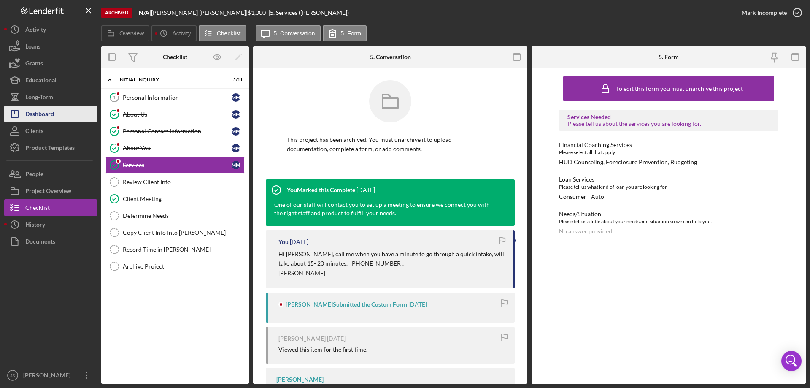
click at [57, 119] on button "Icon/Dashboard Dashboard" at bounding box center [50, 113] width 93 height 17
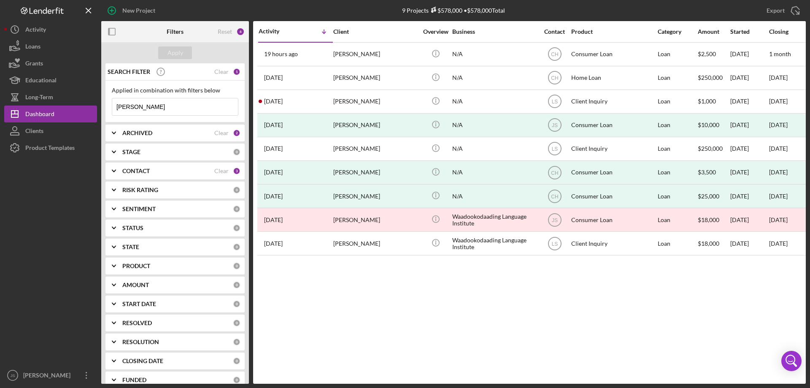
click at [115, 133] on polyline at bounding box center [113, 133] width 3 height 2
click at [117, 181] on input "Archived" at bounding box center [116, 181] width 8 height 8
checkbox input "false"
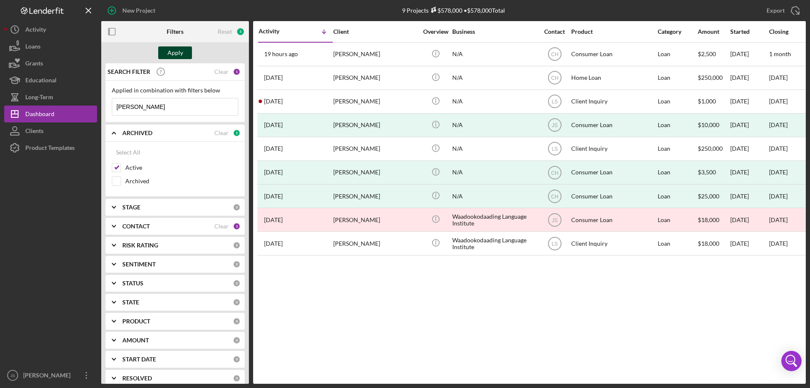
click at [175, 50] on div "Apply" at bounding box center [176, 52] width 16 height 13
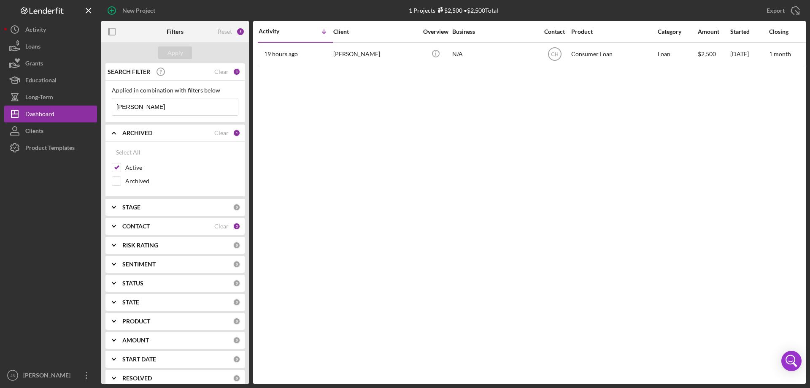
click at [113, 132] on icon "Icon/Expander" at bounding box center [113, 132] width 21 height 21
click at [112, 170] on icon "Icon/Expander" at bounding box center [113, 170] width 21 height 21
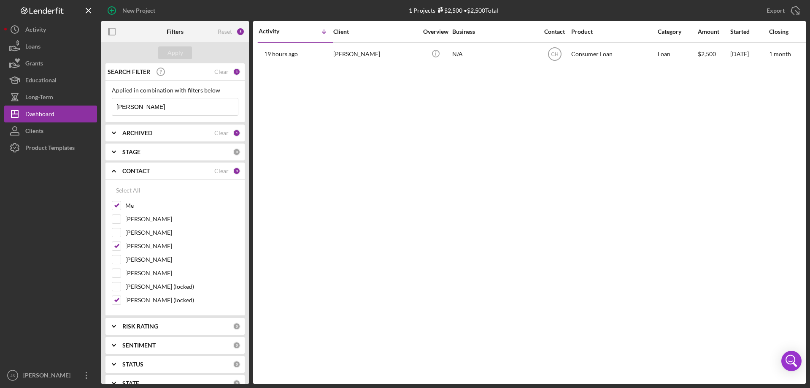
click at [113, 170] on icon "Icon/Expander" at bounding box center [113, 170] width 21 height 21
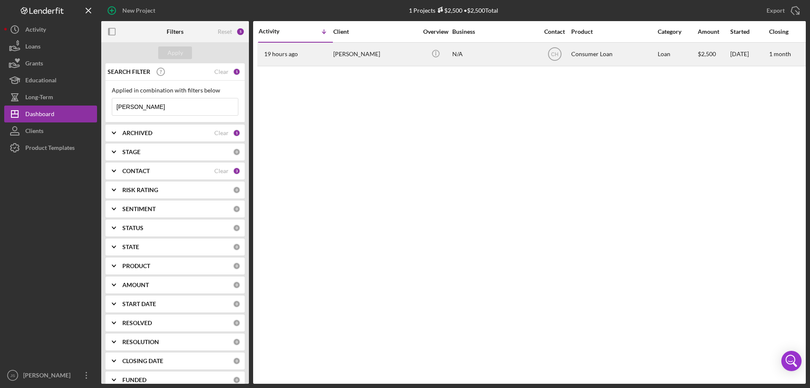
click at [414, 60] on div "[PERSON_NAME]" at bounding box center [375, 54] width 84 height 22
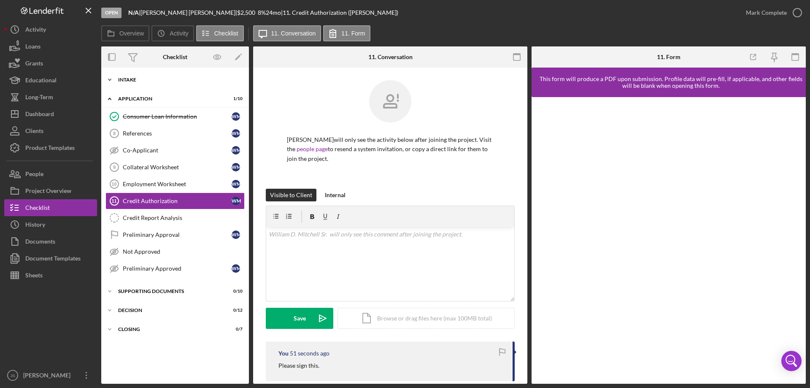
click at [107, 80] on icon "Icon/Expander" at bounding box center [109, 79] width 17 height 17
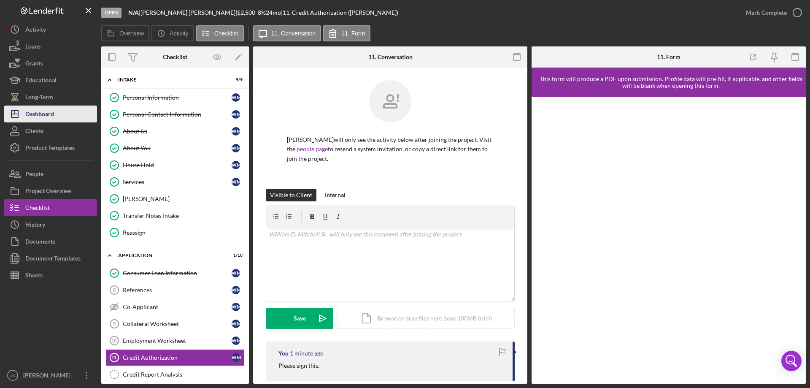
click at [46, 116] on div "Dashboard" at bounding box center [39, 114] width 29 height 19
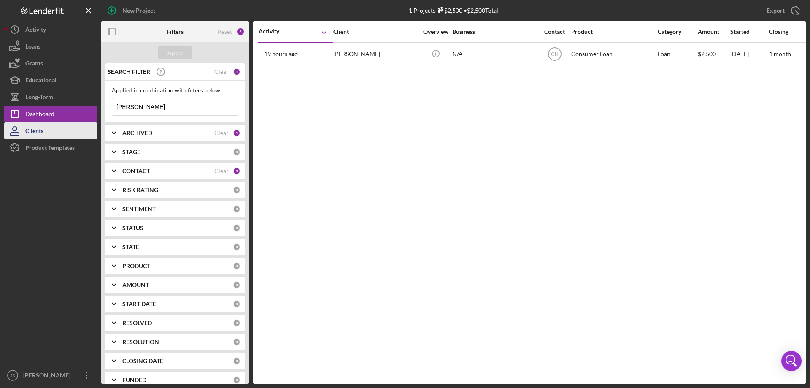
click at [61, 133] on button "Clients" at bounding box center [50, 130] width 93 height 17
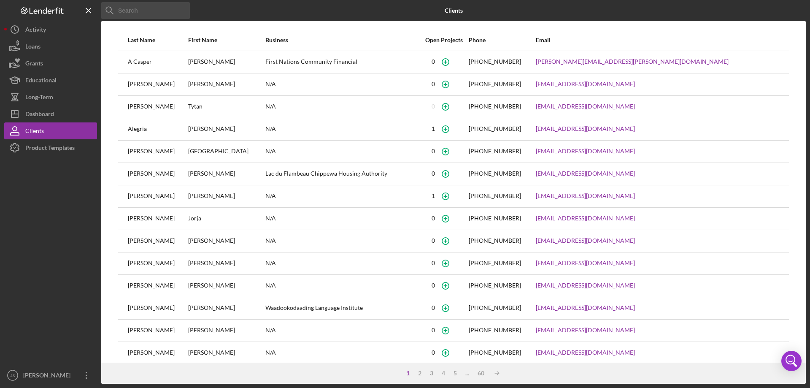
click at [163, 15] on input at bounding box center [145, 10] width 89 height 17
type input "[PERSON_NAME]"
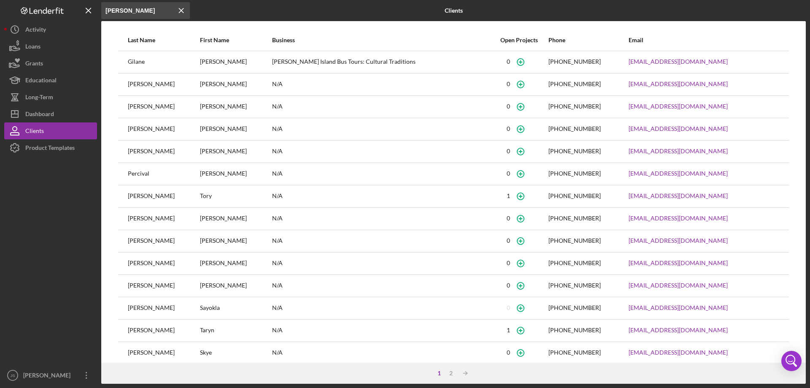
scroll to position [32, 0]
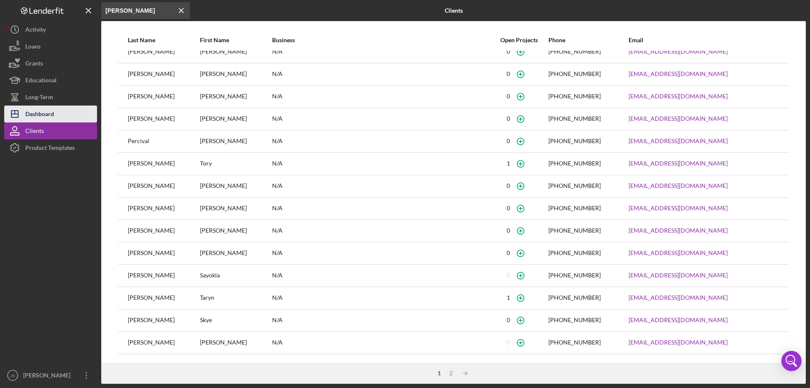
click at [51, 113] on div "Dashboard" at bounding box center [39, 114] width 29 height 19
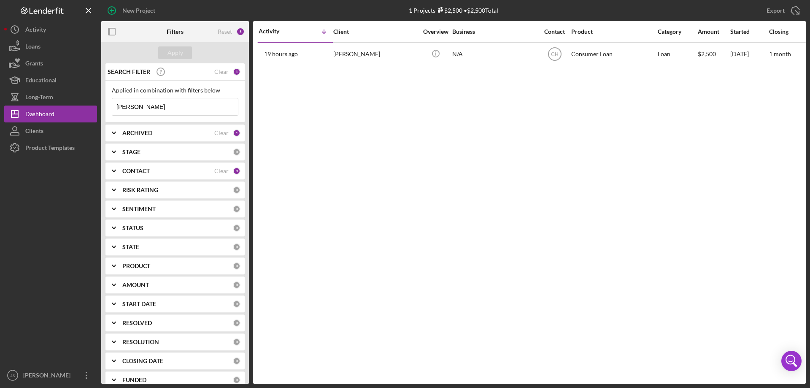
drag, startPoint x: 149, startPoint y: 105, endPoint x: 103, endPoint y: 104, distance: 46.0
click at [103, 104] on div "SEARCH FILTER Clear 1 Applied in combination with filters below [PERSON_NAME] I…" at bounding box center [175, 223] width 148 height 320
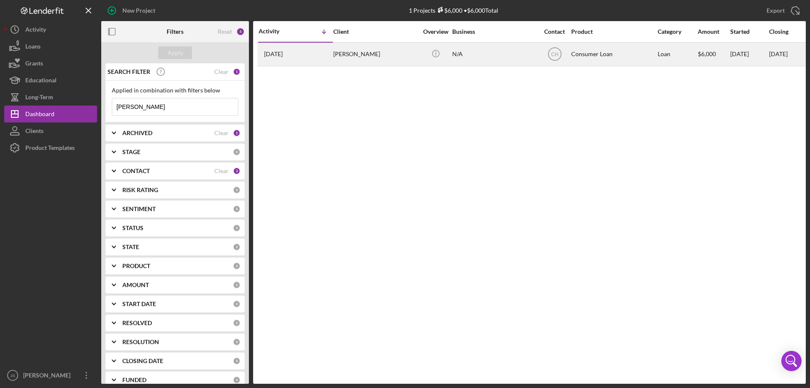
type input "[PERSON_NAME]"
click at [402, 58] on div "[PERSON_NAME]" at bounding box center [375, 54] width 84 height 22
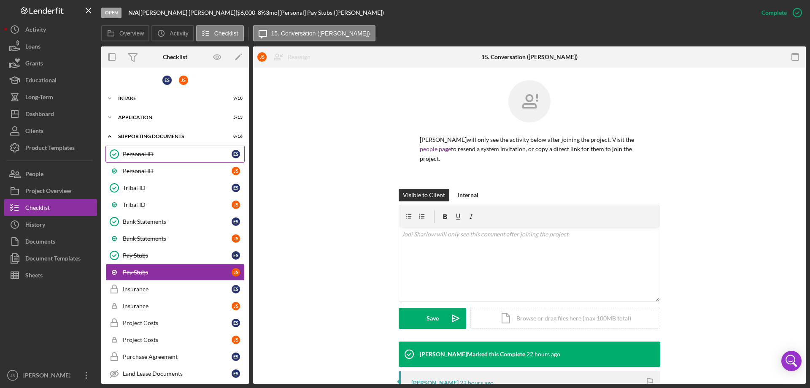
click at [163, 153] on div "Personal ID" at bounding box center [177, 154] width 109 height 7
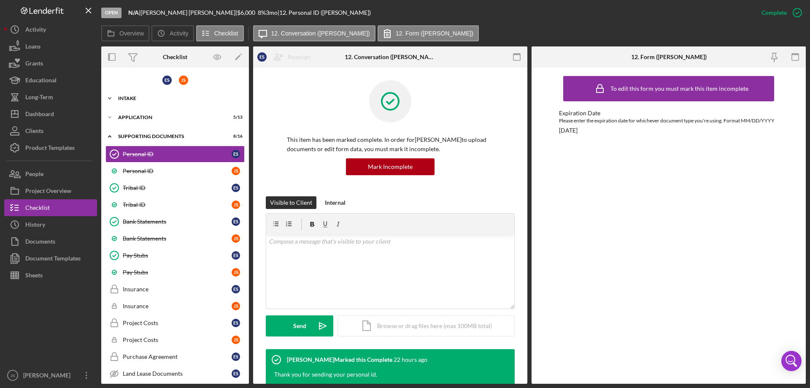
click at [110, 97] on icon "Icon/Expander" at bounding box center [109, 98] width 17 height 17
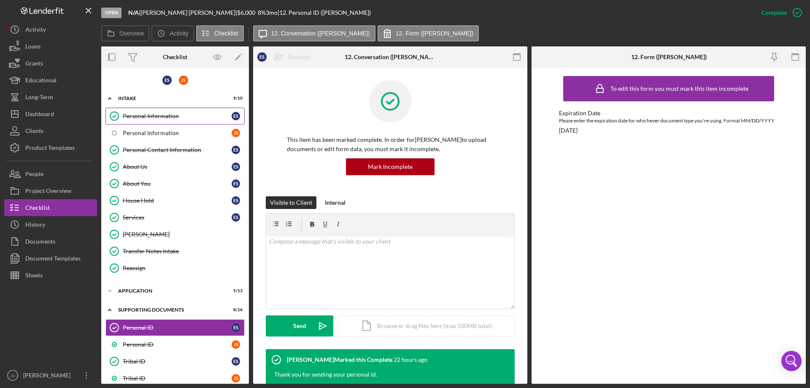
click at [147, 115] on div "Personal Information" at bounding box center [177, 116] width 109 height 7
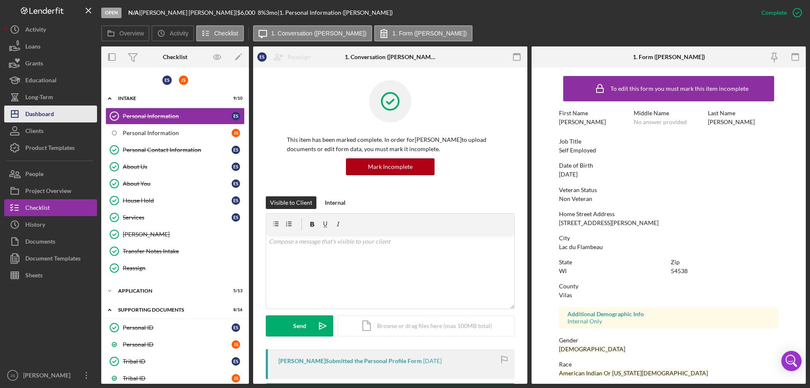
click at [37, 114] on div "Dashboard" at bounding box center [39, 114] width 29 height 19
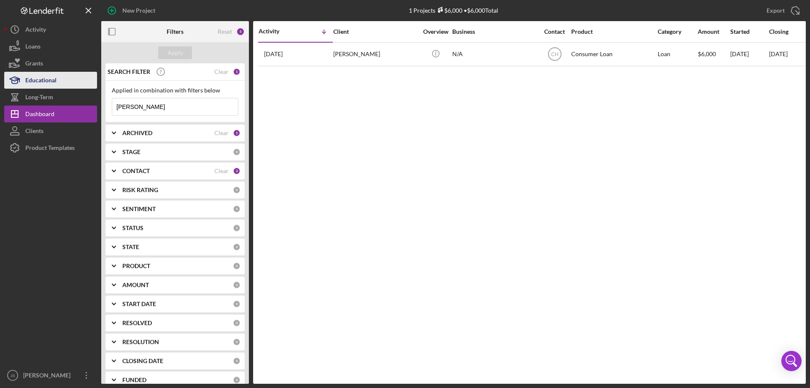
drag, startPoint x: 130, startPoint y: 103, endPoint x: 51, endPoint y: 87, distance: 79.7
click at [51, 87] on div "New Project 1 Projects $6,000 • $6,000 Total [PERSON_NAME] Export Icon/Export F…" at bounding box center [405, 192] width 802 height 384
click at [182, 54] on div "Apply" at bounding box center [176, 52] width 16 height 13
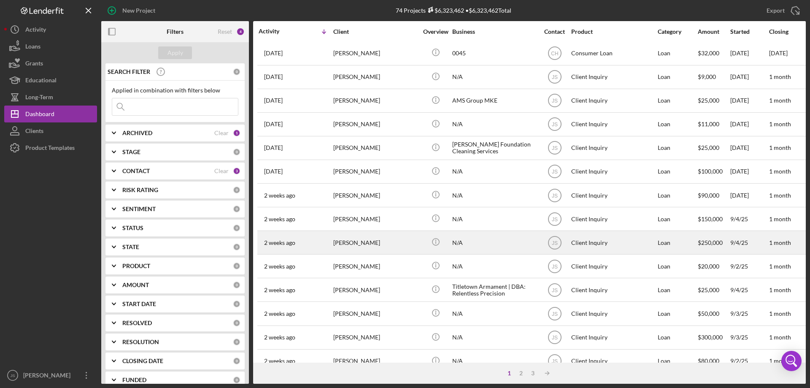
scroll to position [282, 0]
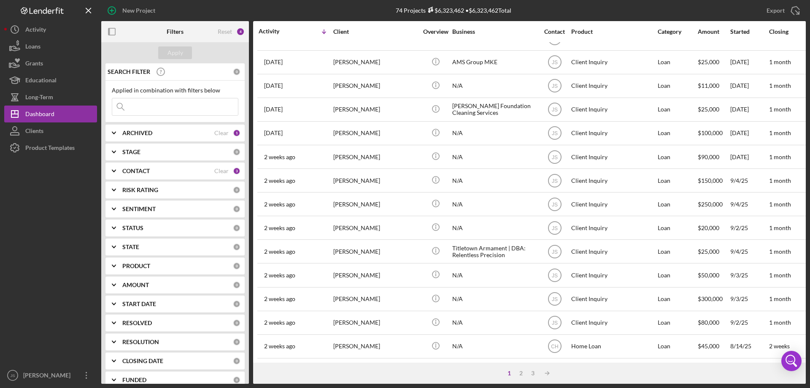
click at [142, 109] on input at bounding box center [175, 106] width 126 height 17
type input "[PERSON_NAME]"
click at [178, 50] on div "Apply" at bounding box center [176, 52] width 16 height 13
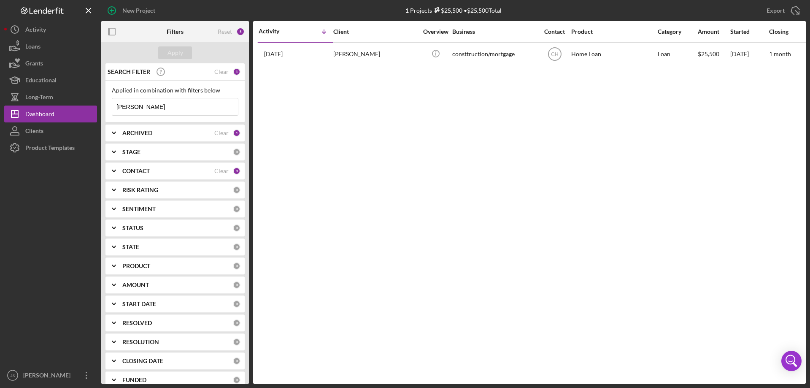
scroll to position [0, 0]
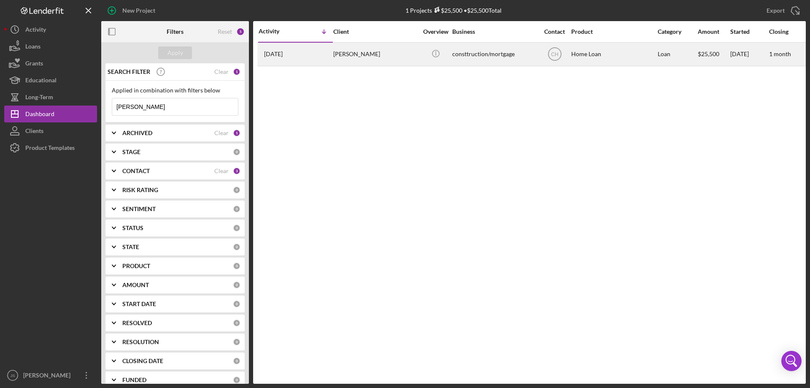
click at [406, 59] on div "[PERSON_NAME]" at bounding box center [375, 54] width 84 height 22
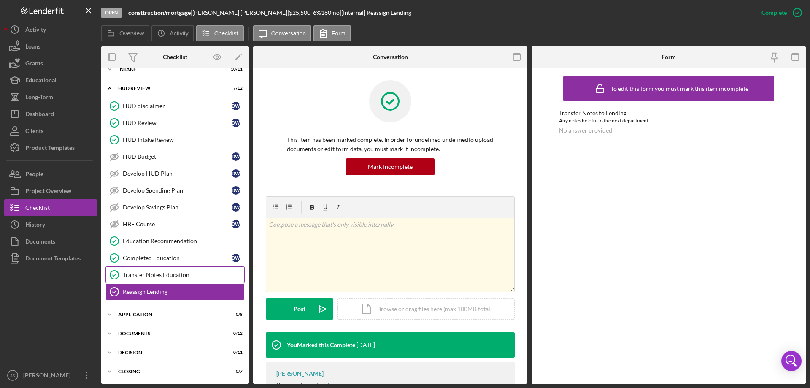
scroll to position [11, 0]
click at [109, 313] on icon "Icon/Expander" at bounding box center [109, 313] width 17 height 17
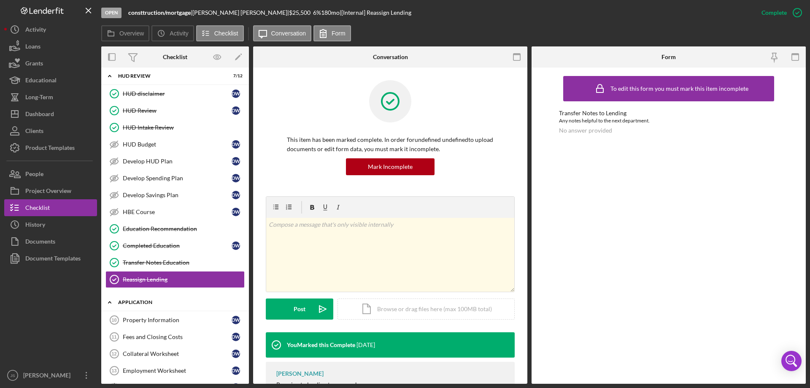
scroll to position [84, 0]
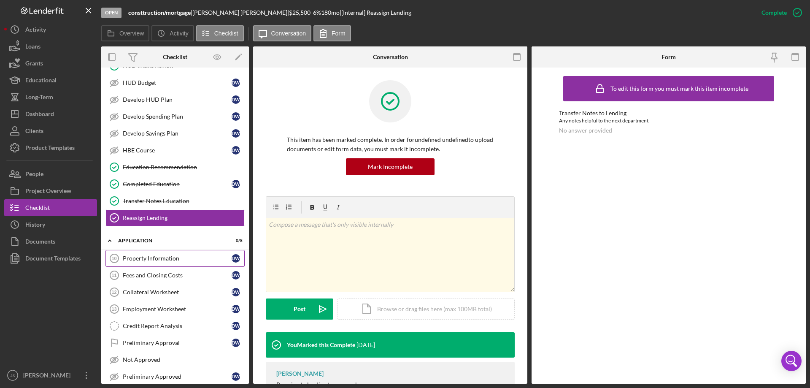
click at [166, 260] on div "Property Information" at bounding box center [177, 258] width 109 height 7
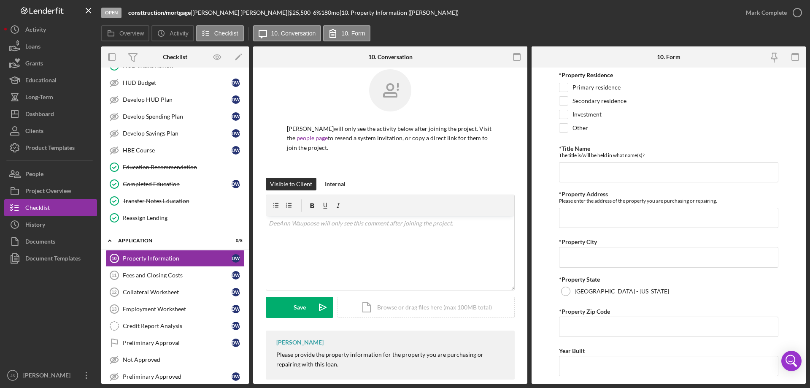
scroll to position [24, 0]
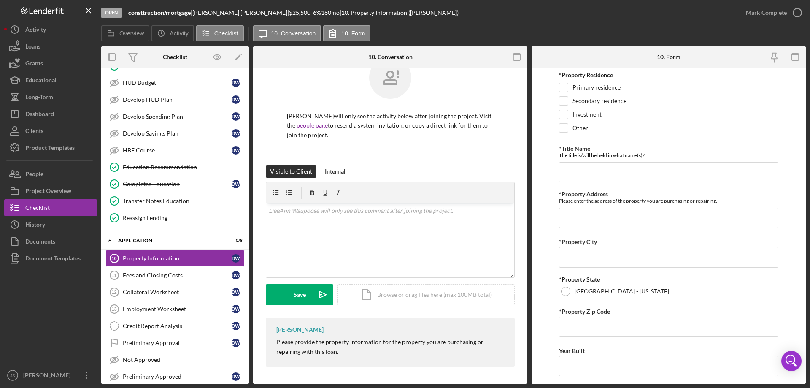
drag, startPoint x: 277, startPoint y: 354, endPoint x: 449, endPoint y: 377, distance: 173.4
click at [449, 377] on div "[PERSON_NAME] will only see the activity below after joining the project. Visit…" at bounding box center [390, 214] width 274 height 340
copy div "[PERSON_NAME] Please provide the property information for the property you are …"
click at [289, 218] on div "v Color teal Color pink Remove color Add row above Add row below Add column bef…" at bounding box center [390, 240] width 248 height 74
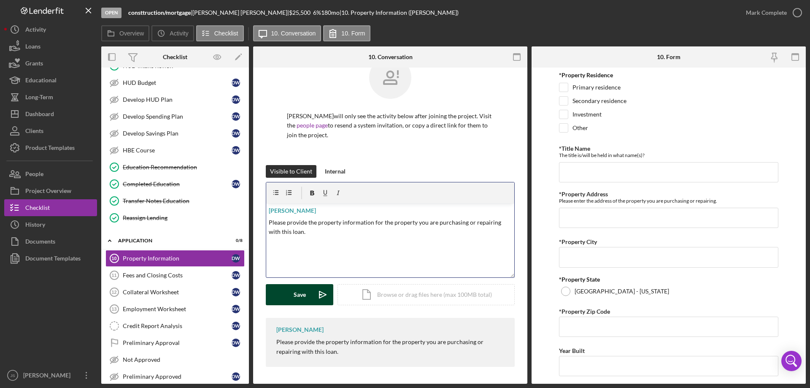
click at [296, 298] on div "Save" at bounding box center [300, 294] width 12 height 21
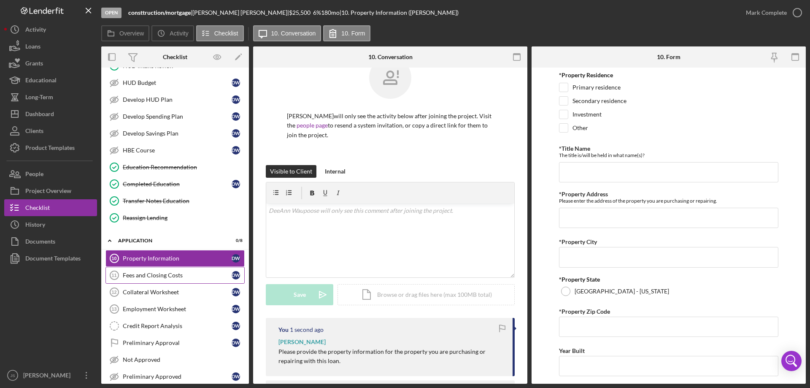
click at [149, 275] on div "Fees and Closing Costs" at bounding box center [177, 275] width 109 height 7
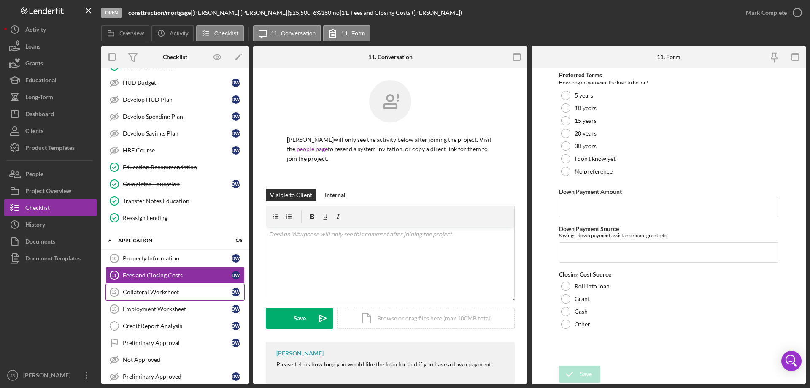
click at [149, 291] on div "Collateral Worksheet" at bounding box center [177, 292] width 109 height 7
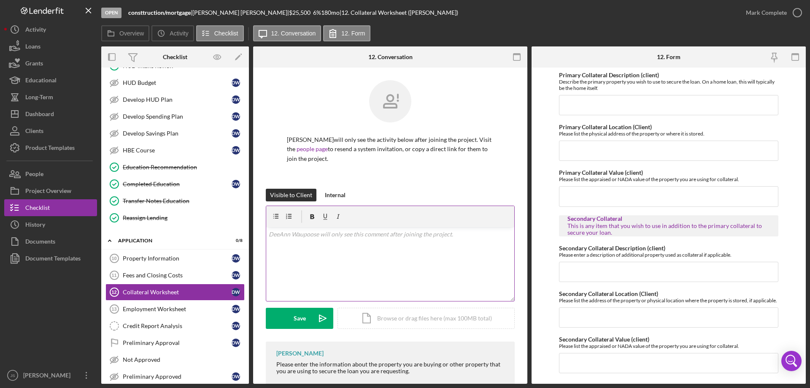
click at [294, 254] on div "v Color teal Color pink Remove color Add row above Add row below Add column bef…" at bounding box center [390, 264] width 248 height 74
click at [301, 319] on div "Save" at bounding box center [300, 318] width 12 height 21
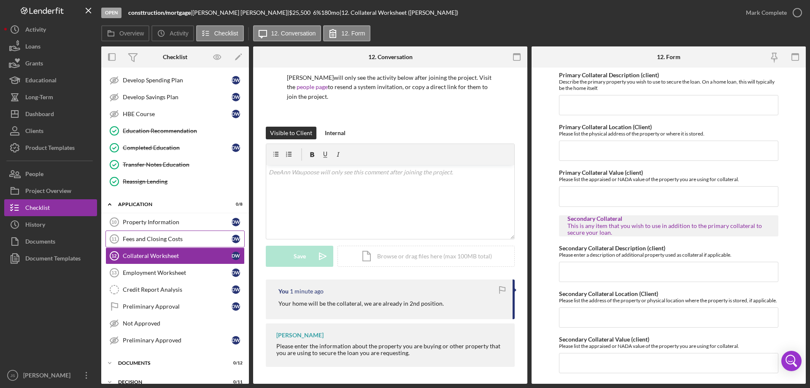
scroll to position [151, 0]
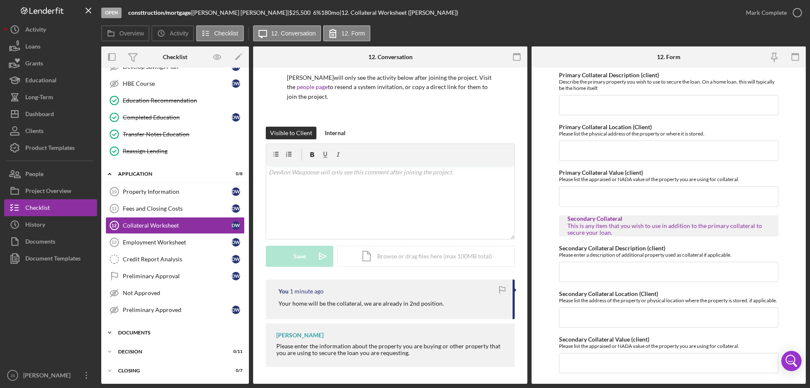
click at [112, 333] on icon "Icon/Expander" at bounding box center [109, 332] width 17 height 17
click at [111, 331] on icon "Icon/Expander" at bounding box center [109, 332] width 17 height 17
click at [157, 192] on div "Property Information" at bounding box center [177, 191] width 109 height 7
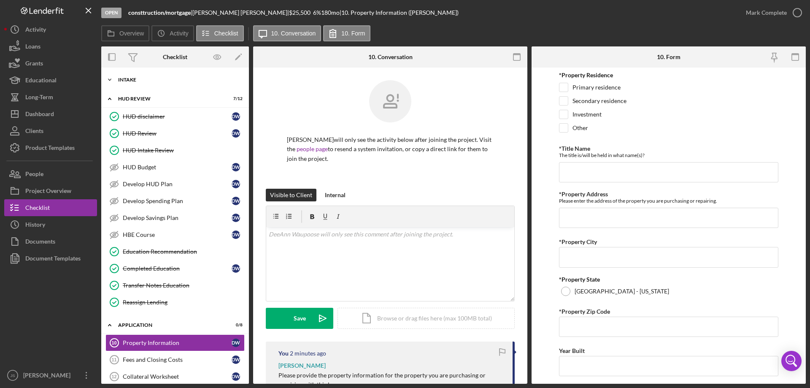
click at [111, 80] on icon "Icon/Expander" at bounding box center [109, 79] width 17 height 17
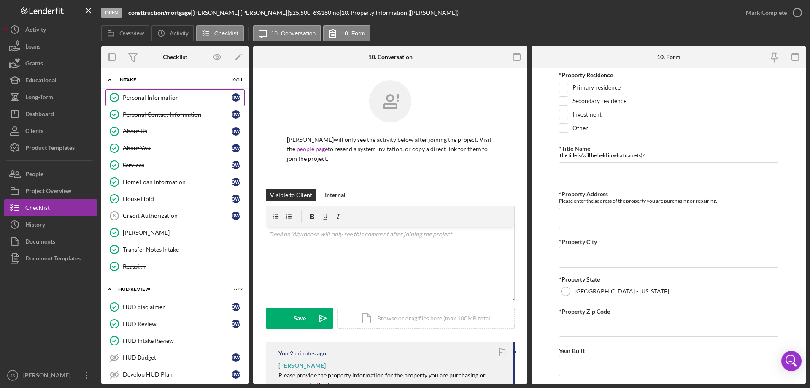
click at [154, 97] on div "Personal Information" at bounding box center [177, 97] width 109 height 7
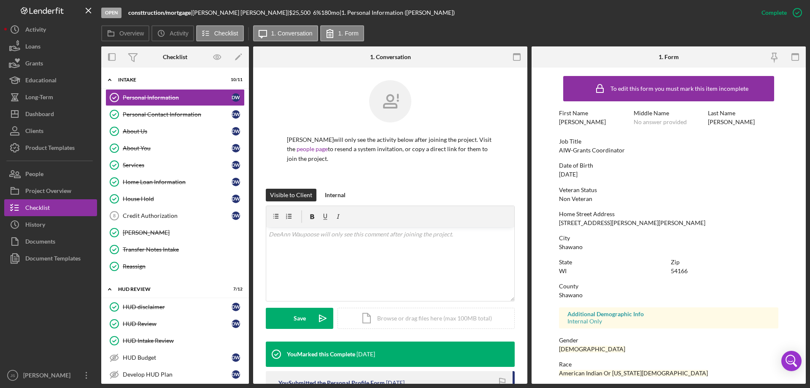
scroll to position [78, 0]
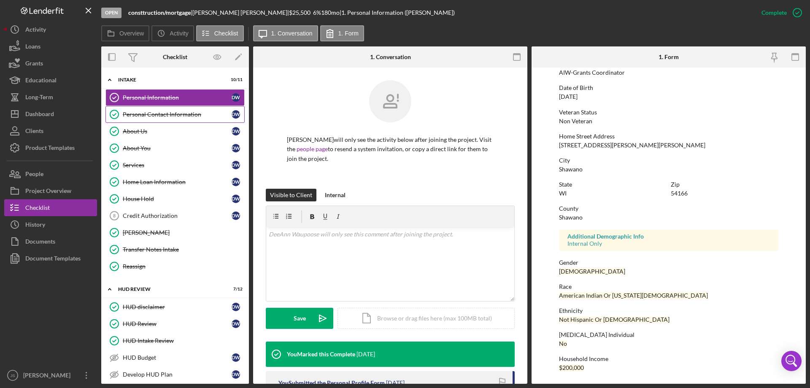
click at [170, 113] on div "Personal Contact Information" at bounding box center [177, 114] width 109 height 7
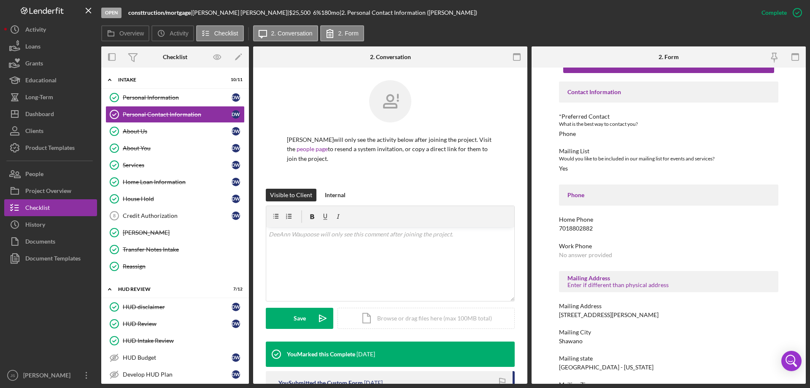
scroll to position [54, 0]
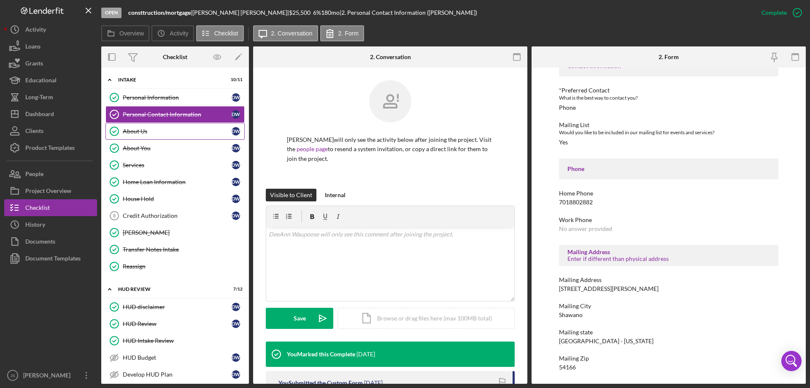
click at [153, 130] on div "About Us" at bounding box center [177, 131] width 109 height 7
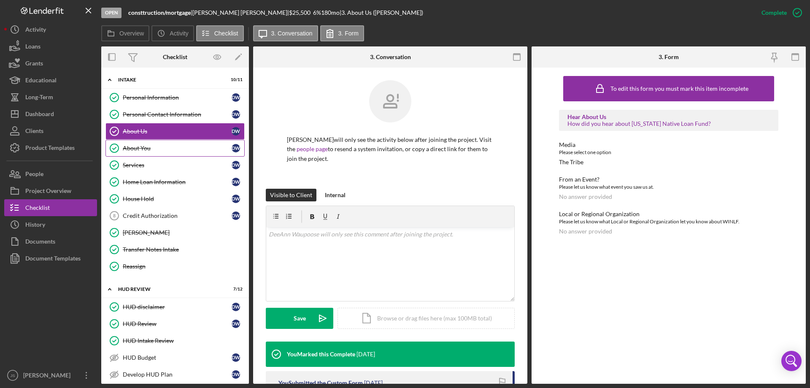
click at [162, 146] on div "About You" at bounding box center [177, 148] width 109 height 7
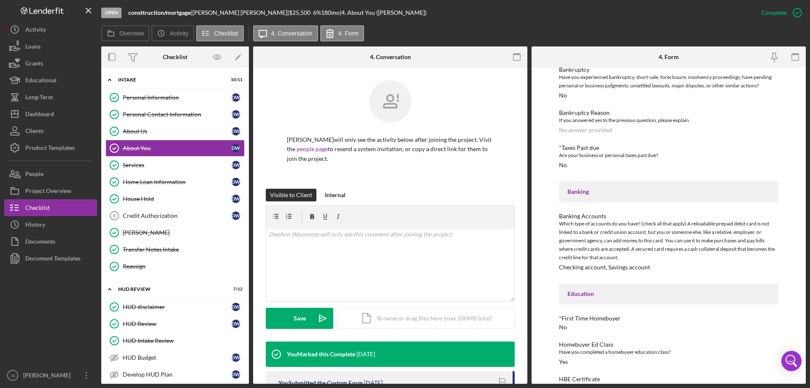
scroll to position [688, 0]
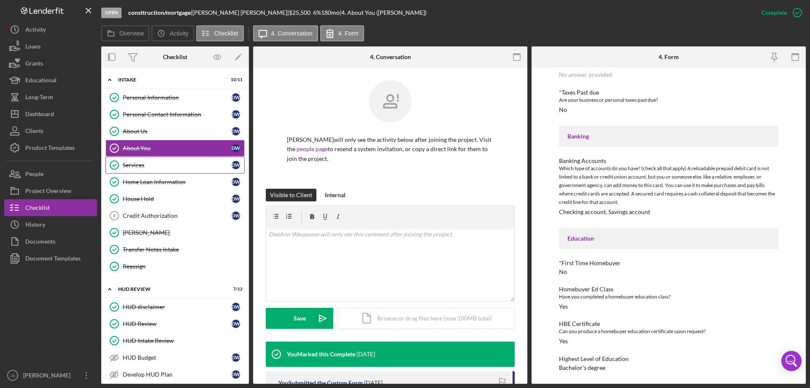
click at [169, 169] on link "Services Services D W" at bounding box center [174, 165] width 139 height 17
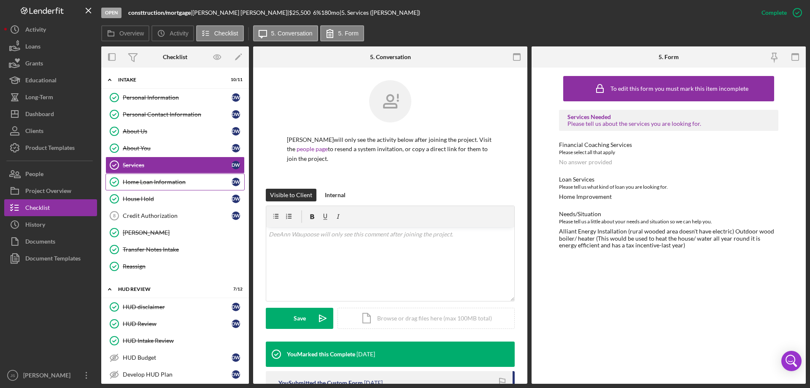
click at [180, 184] on div "Home Loan Information" at bounding box center [177, 182] width 109 height 7
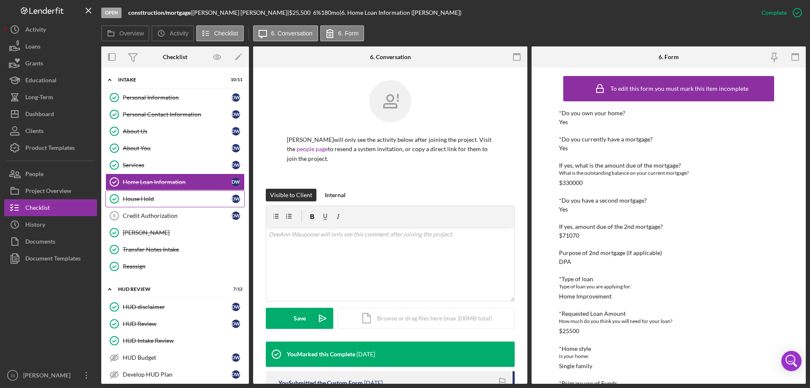
click at [168, 198] on div "House Hold" at bounding box center [177, 198] width 109 height 7
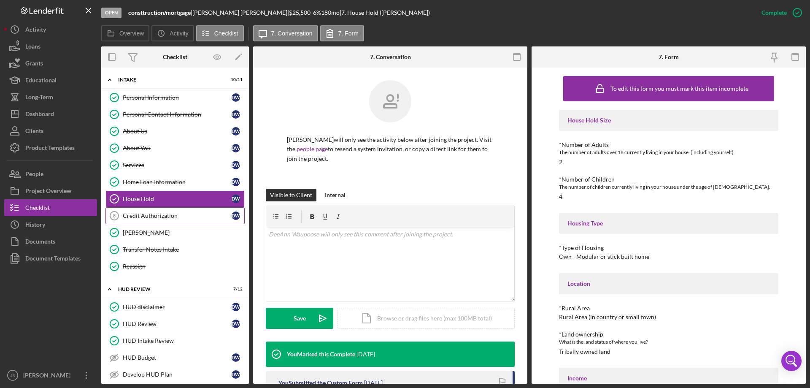
click at [182, 214] on div "Credit Authorization" at bounding box center [177, 215] width 109 height 7
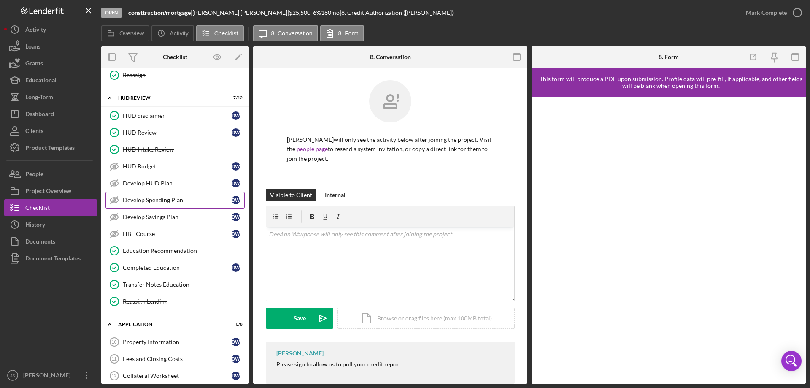
scroll to position [295, 0]
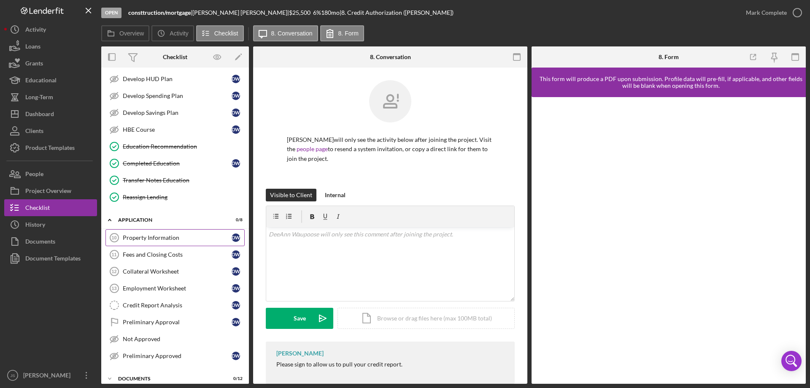
click at [161, 237] on div "Property Information" at bounding box center [177, 237] width 109 height 7
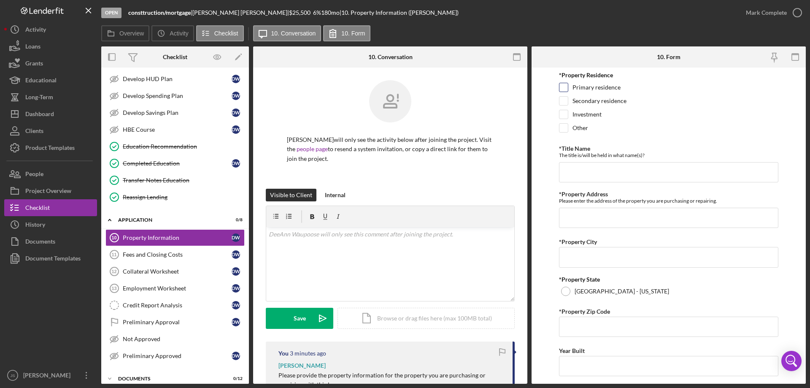
click at [565, 86] on input "Primary residence" at bounding box center [564, 87] width 8 height 8
checkbox input "true"
click at [590, 172] on input "*Title Name" at bounding box center [668, 172] width 219 height 20
type input "D"
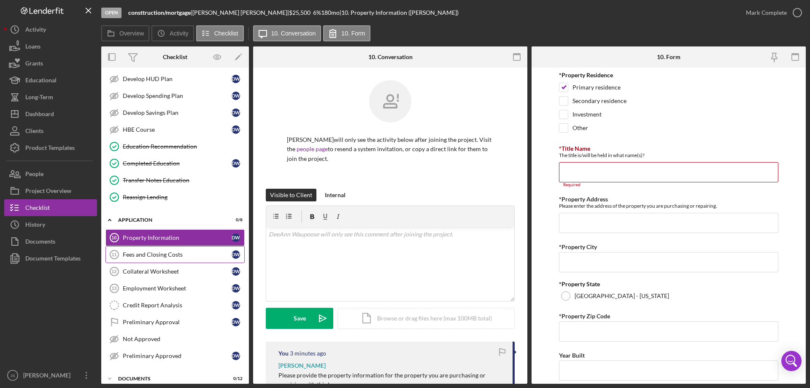
click at [167, 255] on div "Fees and Closing Costs" at bounding box center [177, 254] width 109 height 7
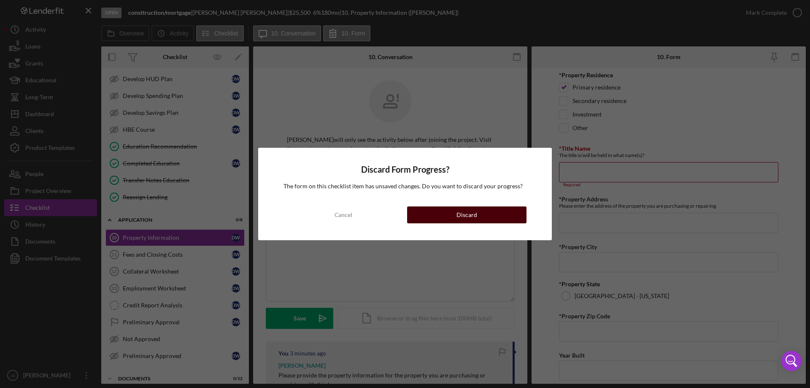
click at [464, 211] on div "Discard" at bounding box center [467, 214] width 21 height 17
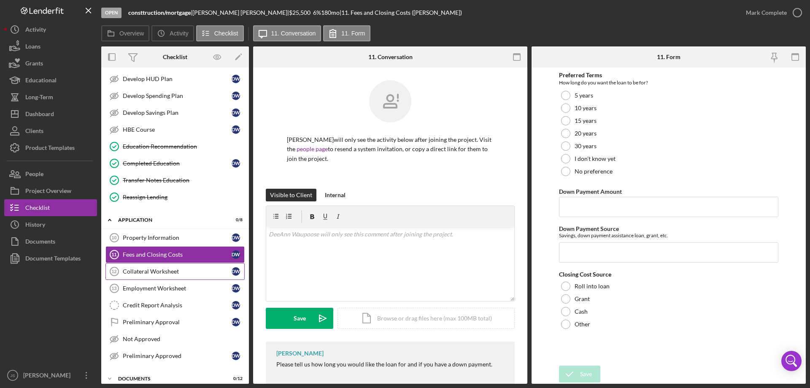
click at [193, 270] on div "Collateral Worksheet" at bounding box center [177, 271] width 109 height 7
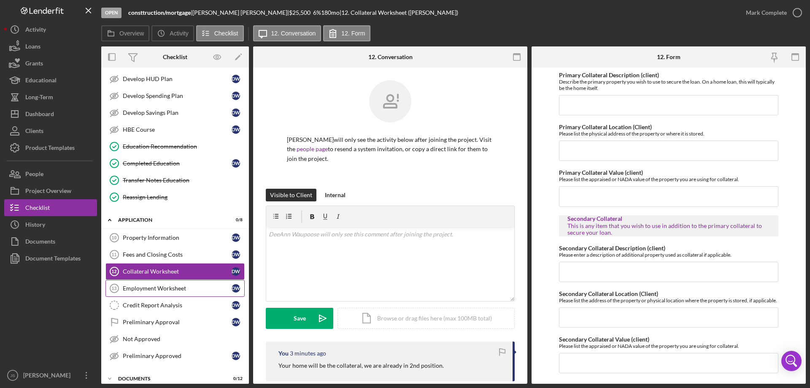
click at [195, 287] on div "Employment Worksheet" at bounding box center [177, 288] width 109 height 7
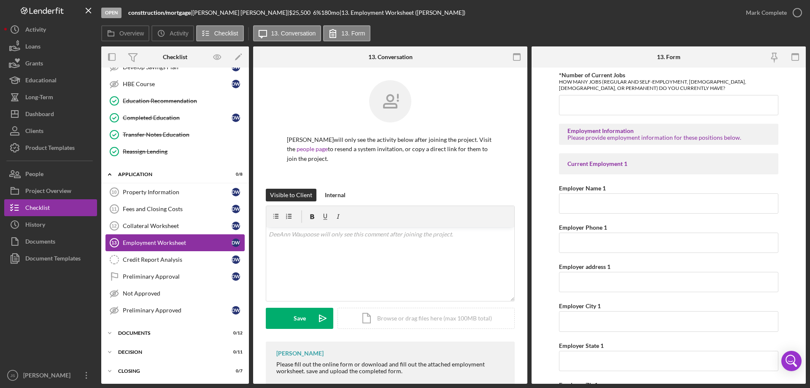
scroll to position [341, 0]
click at [199, 261] on div "Credit Report Analysis" at bounding box center [177, 259] width 109 height 7
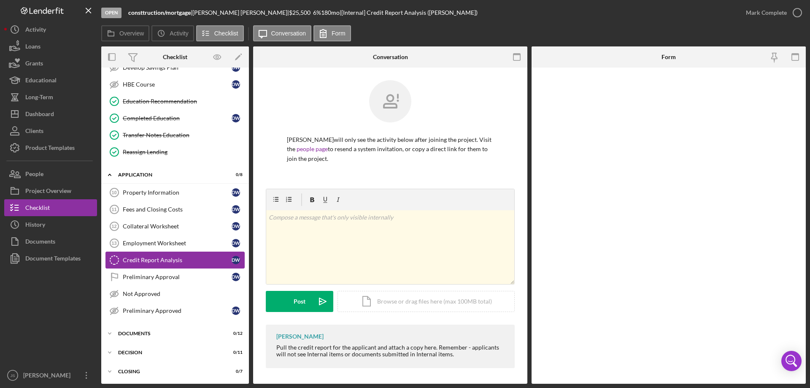
scroll to position [341, 0]
click at [173, 332] on div "Documents" at bounding box center [178, 332] width 120 height 5
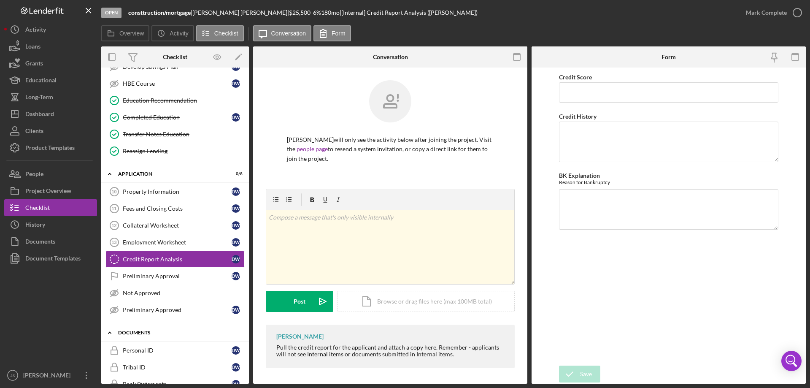
click at [109, 330] on icon "Icon/Expander" at bounding box center [109, 332] width 17 height 17
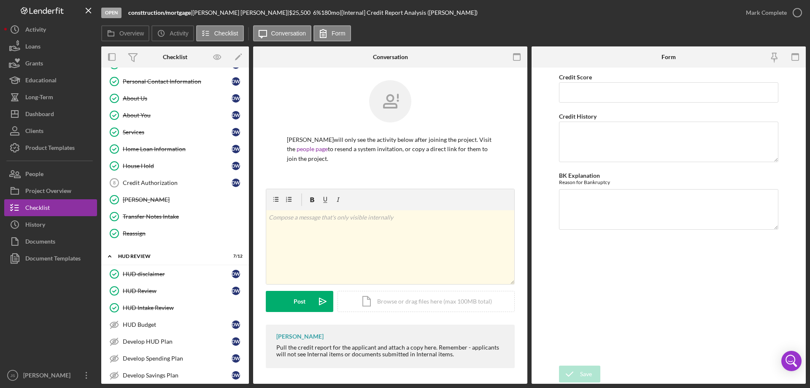
scroll to position [0, 0]
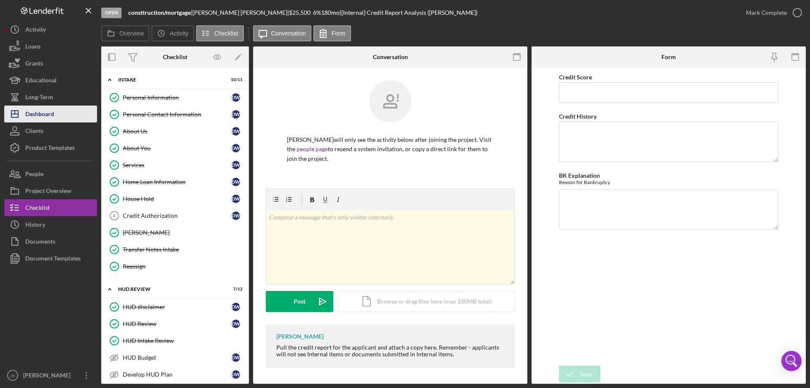
click at [43, 113] on div "Dashboard" at bounding box center [39, 114] width 29 height 19
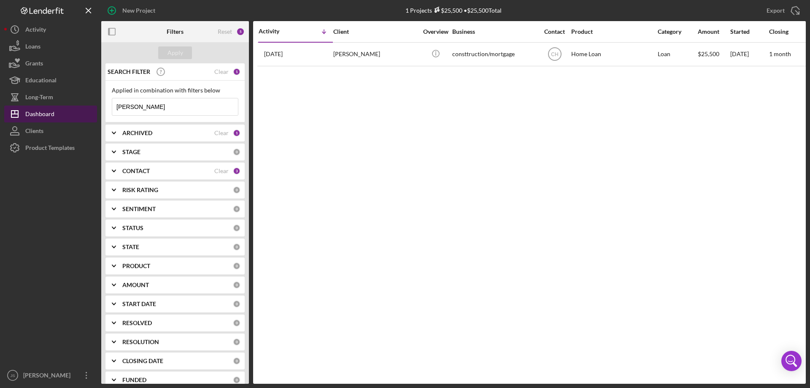
drag, startPoint x: 100, startPoint y: 110, endPoint x: 60, endPoint y: 110, distance: 40.1
click at [62, 110] on div "New Project 1 Projects $25,500 • $25,500 Total [PERSON_NAME] Export Icon/Export…" at bounding box center [405, 192] width 802 height 384
click at [176, 48] on div "Apply" at bounding box center [176, 52] width 16 height 13
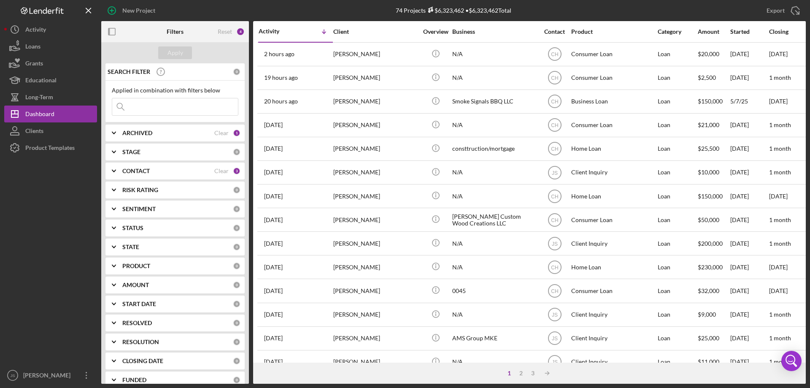
click at [147, 108] on input at bounding box center [175, 106] width 126 height 17
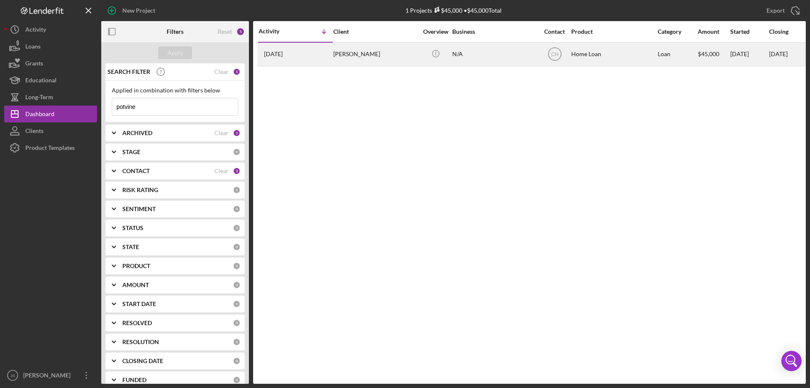
type input "potvine"
click at [387, 54] on div "[PERSON_NAME]" at bounding box center [375, 54] width 84 height 22
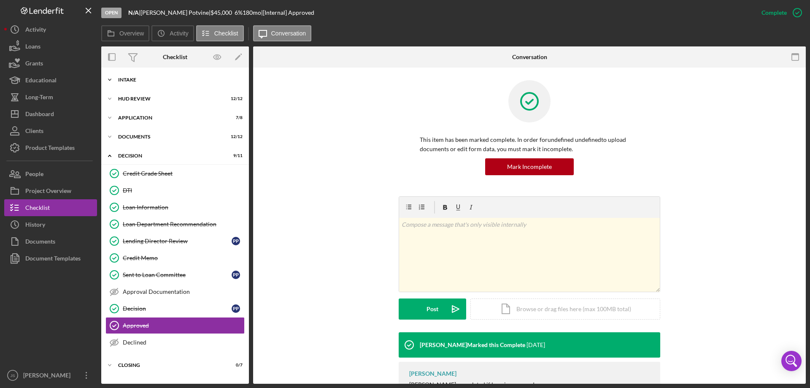
click at [110, 80] on polyline at bounding box center [109, 80] width 3 height 2
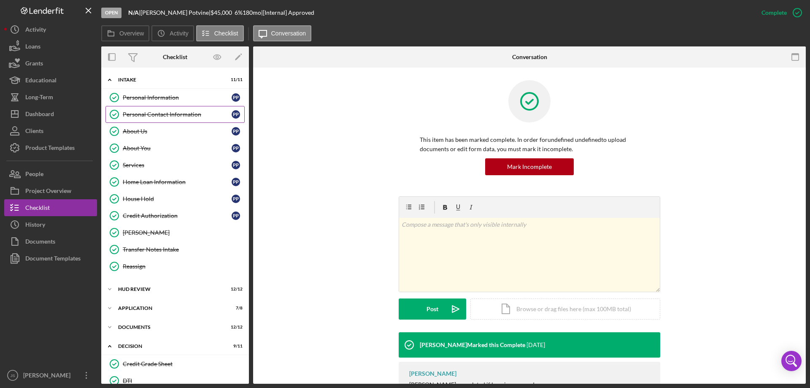
click at [146, 114] on div "Personal Contact Information" at bounding box center [177, 114] width 109 height 7
